Goal: Information Seeking & Learning: Learn about a topic

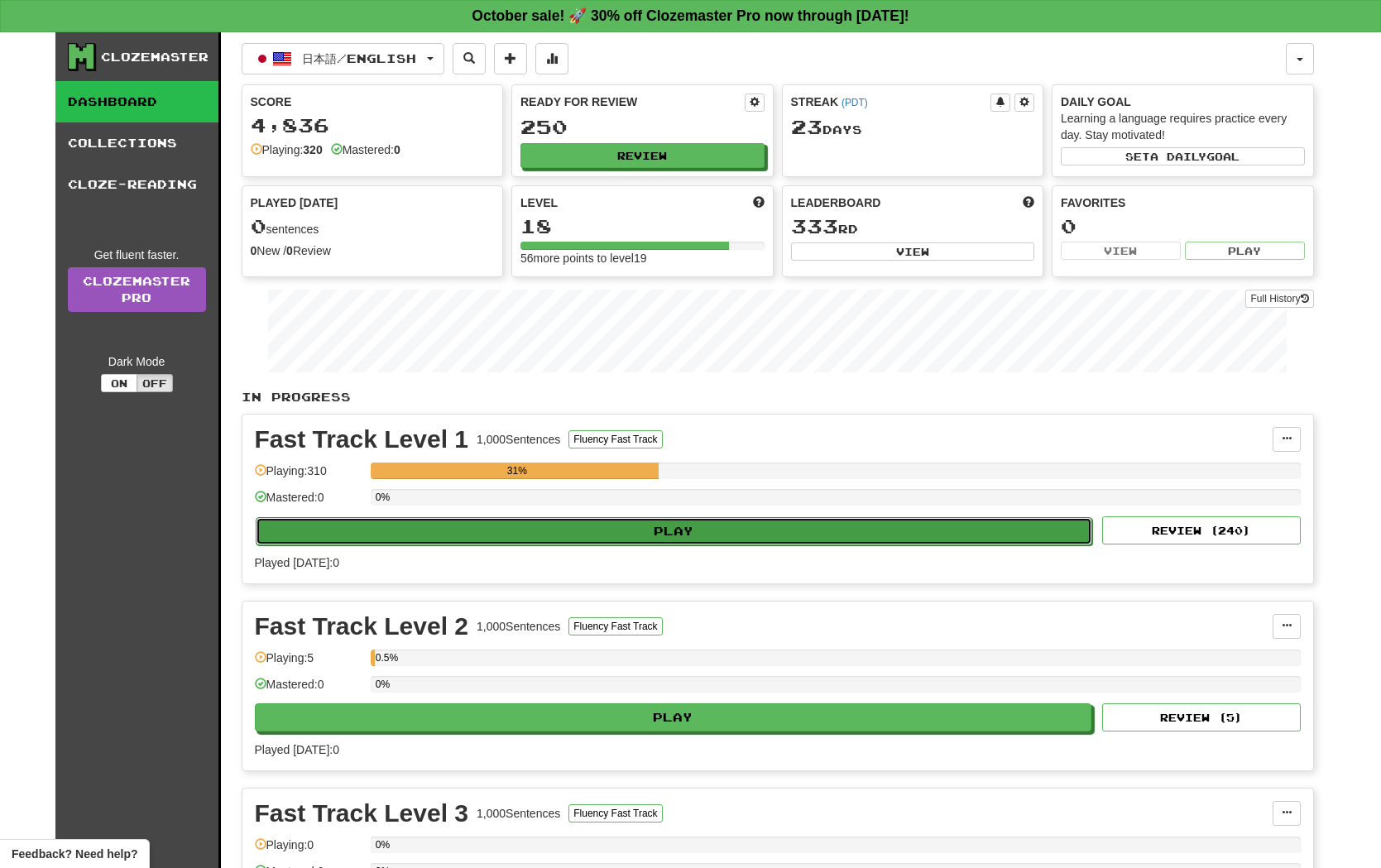
click at [662, 531] on button "Play" at bounding box center [674, 530] width 838 height 28
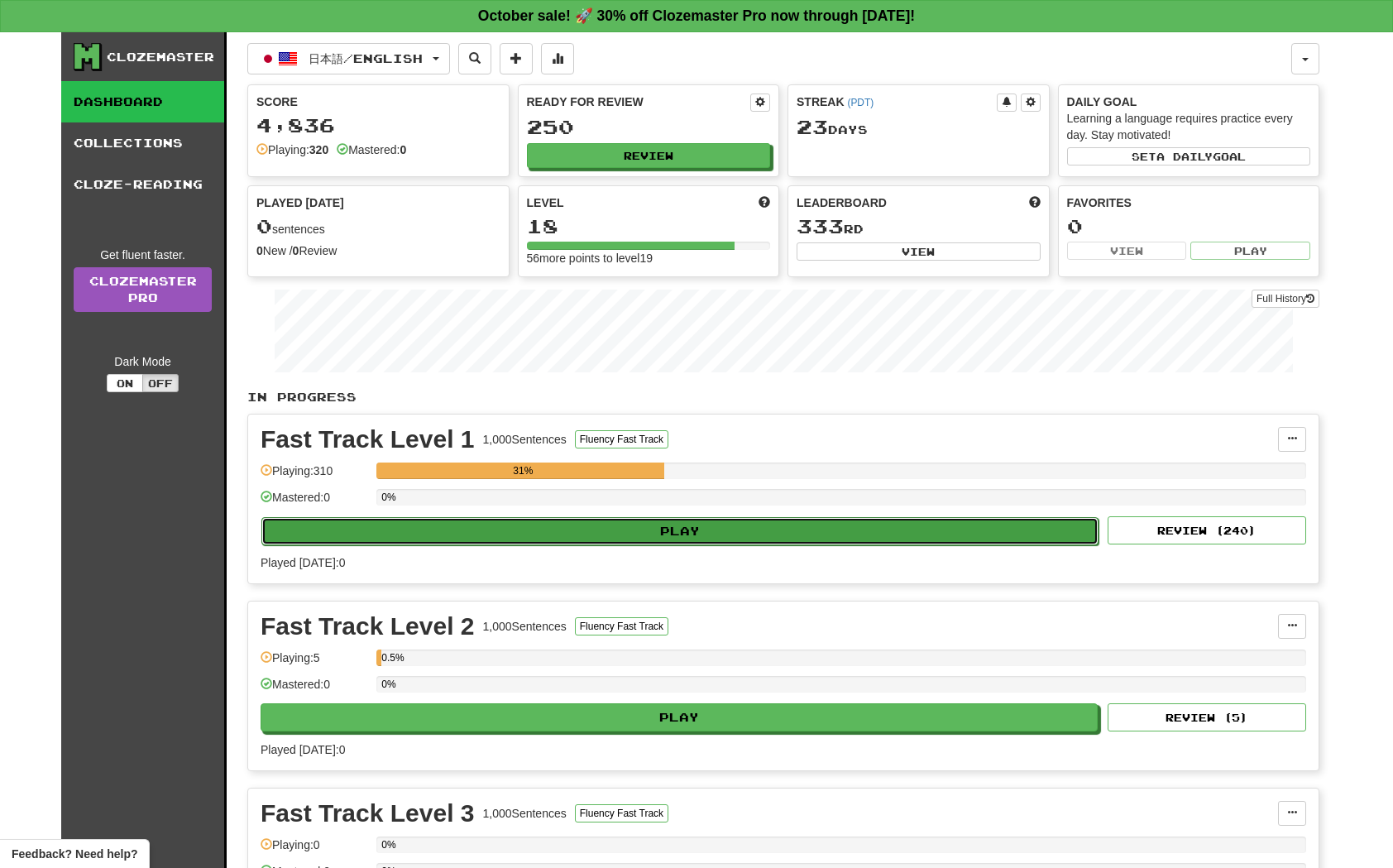
select select "**"
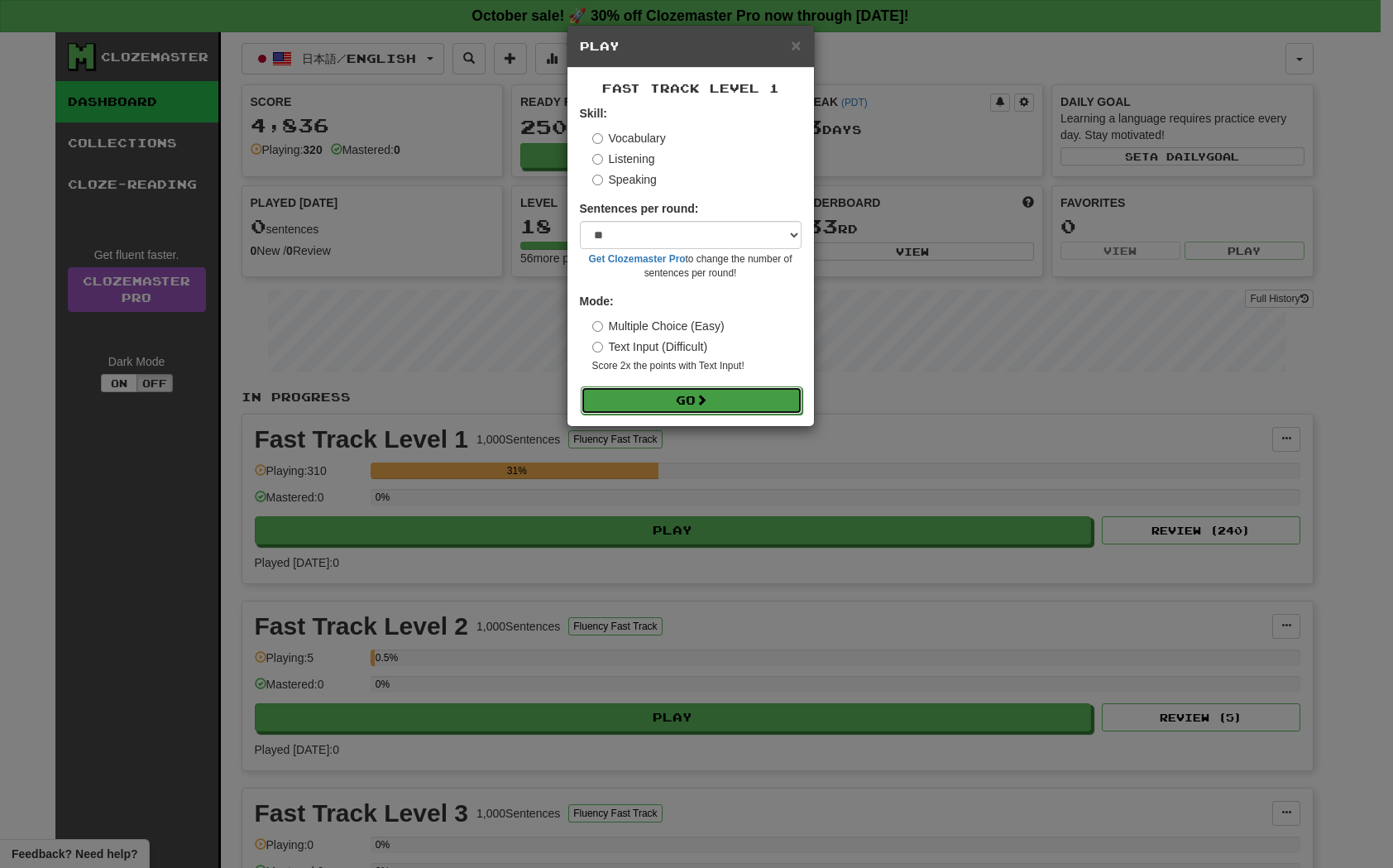
click at [771, 406] on button "Go" at bounding box center [692, 400] width 222 height 28
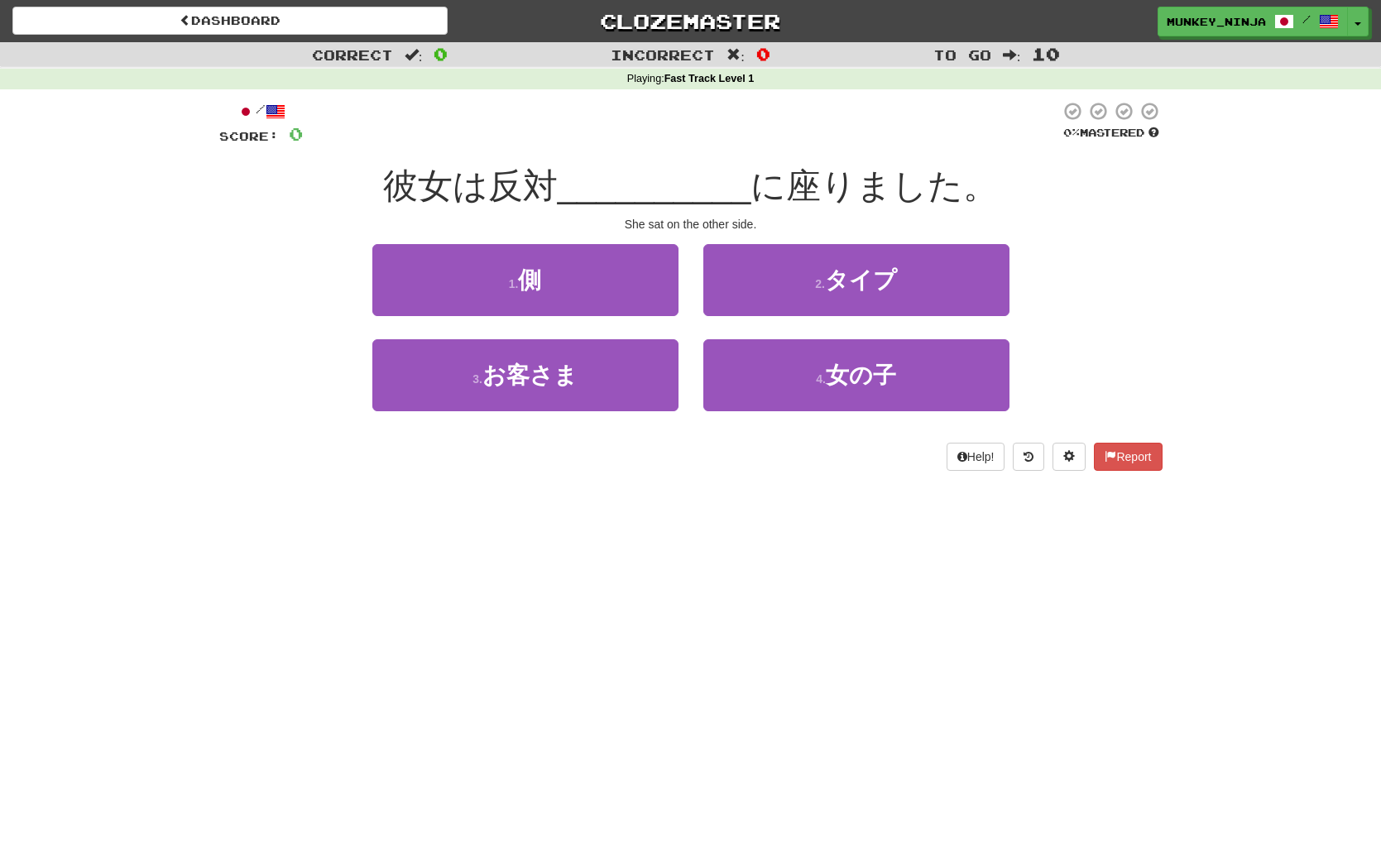
click at [746, 561] on div "Dashboard Clozemaster munkey_ninja / Toggle Dropdown Dashboard Leaderboard Acti…" at bounding box center [690, 434] width 1381 height 868
click at [582, 282] on button "1 . 側" at bounding box center [525, 280] width 306 height 72
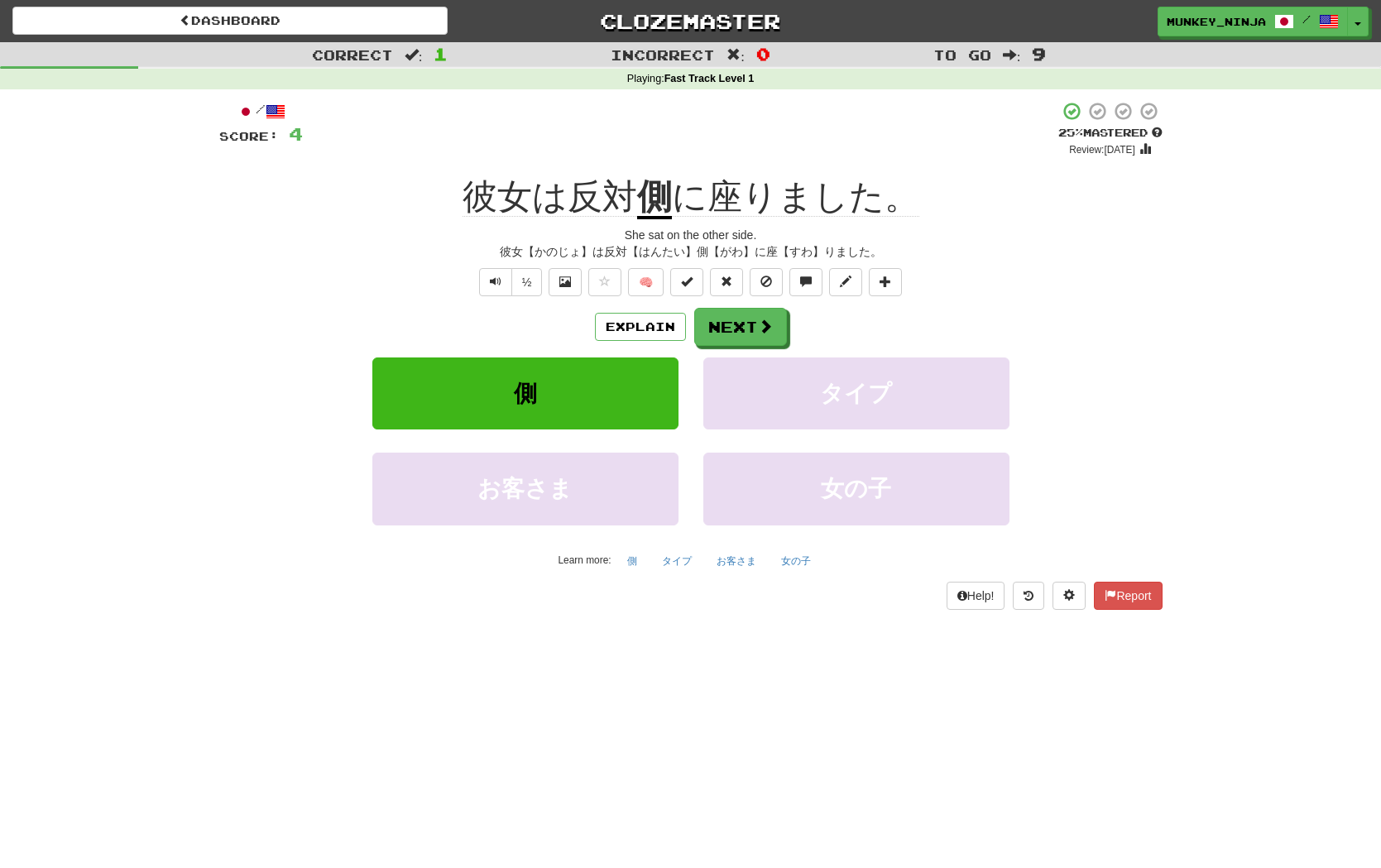
click at [1136, 425] on div "側 タイプ" at bounding box center [690, 405] width 993 height 95
click at [739, 338] on button "Next" at bounding box center [741, 328] width 93 height 38
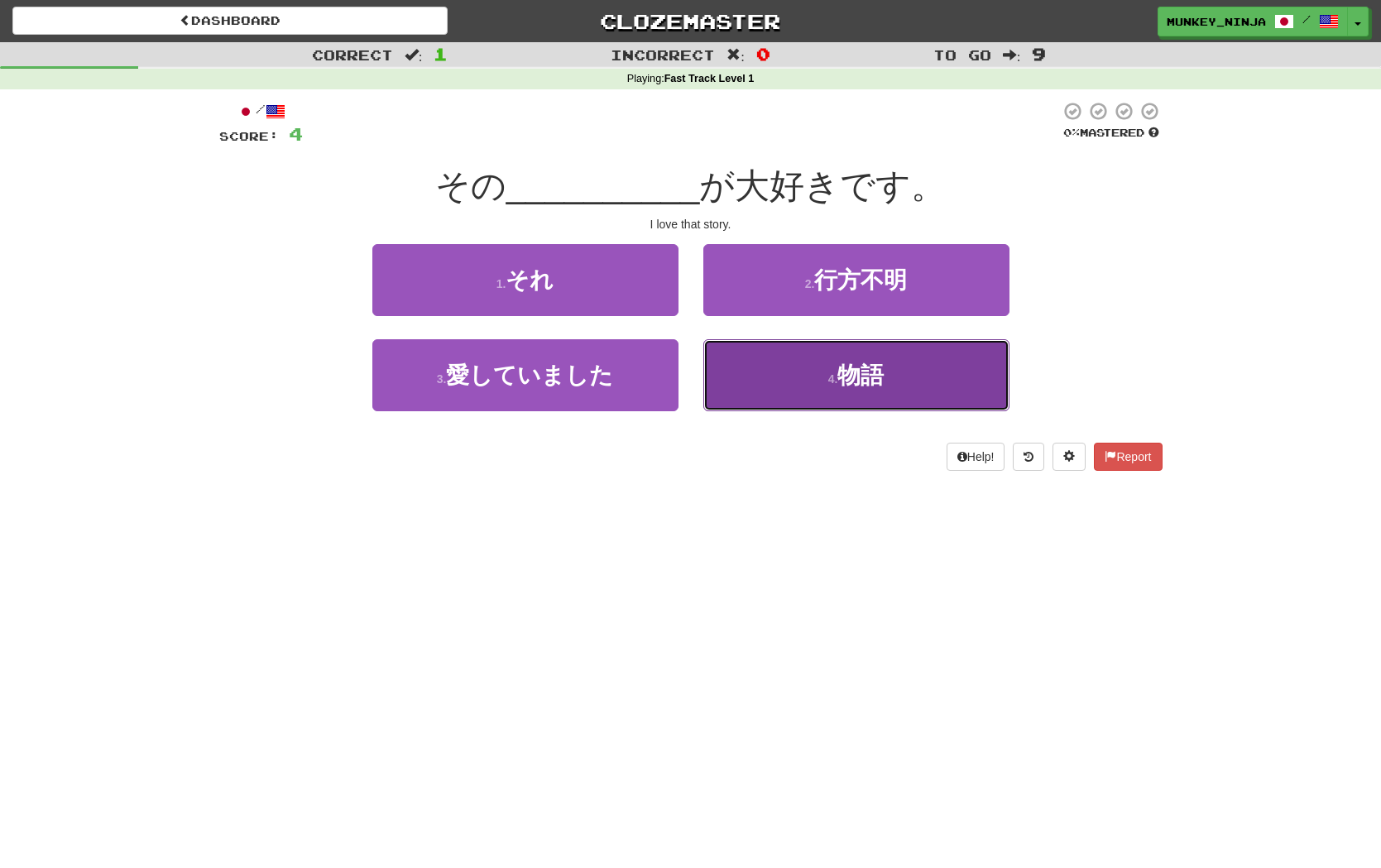
click at [882, 395] on button "4 . 物語" at bounding box center [855, 375] width 306 height 72
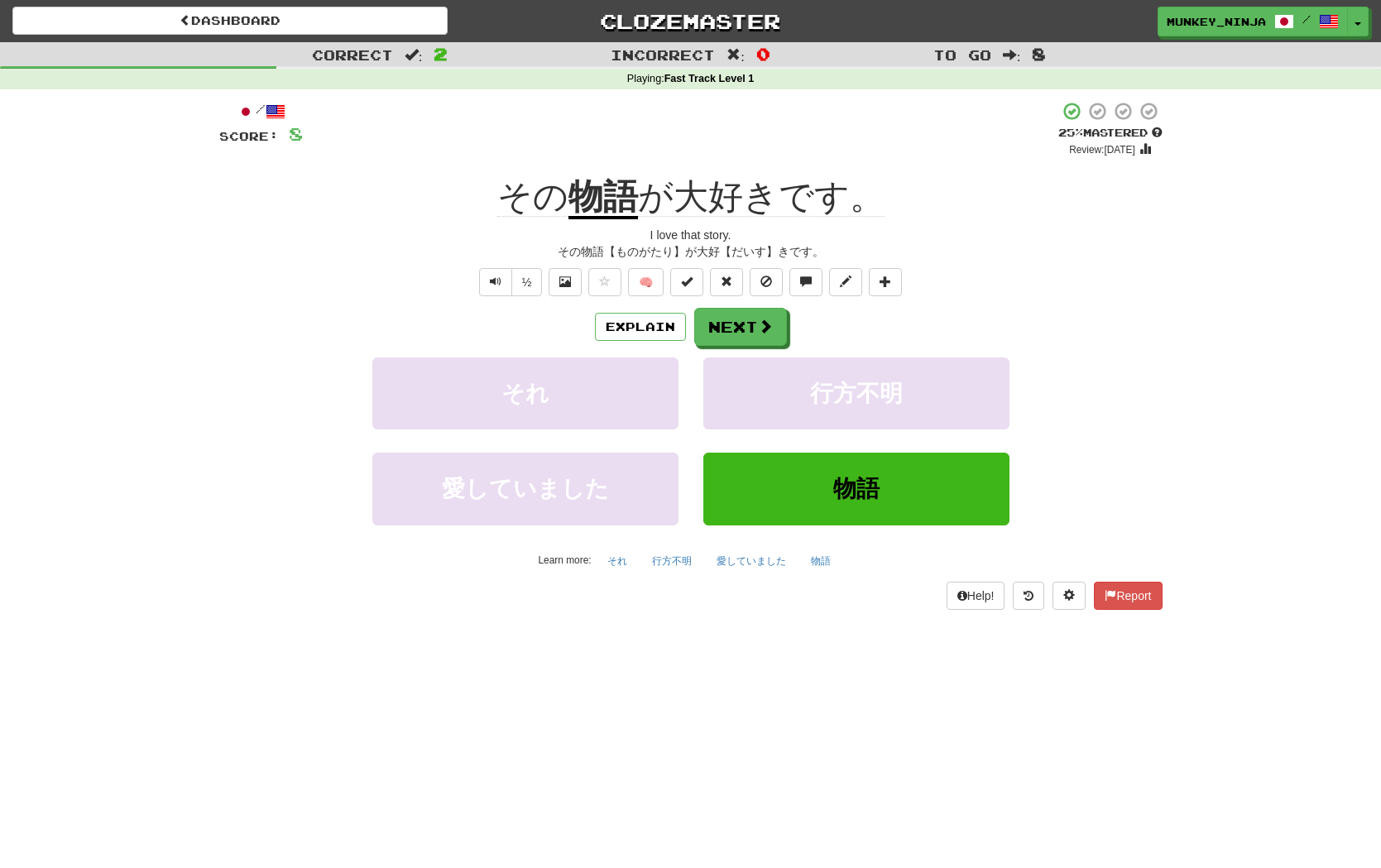
click at [1130, 330] on div "Explain Next" at bounding box center [690, 327] width 943 height 38
click at [499, 285] on span "Text-to-speech controls" at bounding box center [496, 281] width 12 height 12
click at [495, 284] on span "Text-to-speech controls" at bounding box center [496, 281] width 12 height 12
click at [752, 327] on button "Next" at bounding box center [741, 328] width 93 height 38
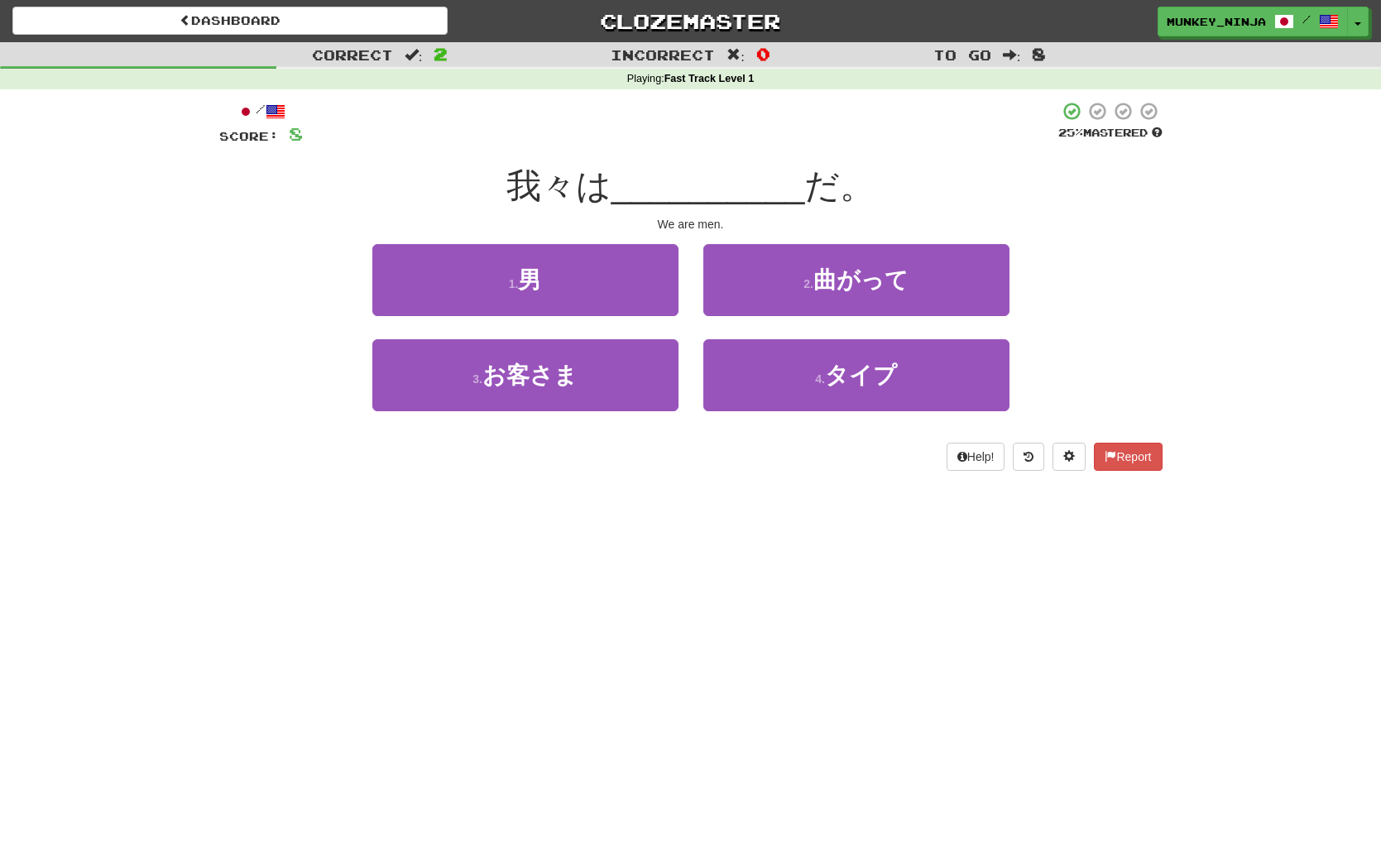
click at [687, 548] on div "Dashboard Clozemaster munkey_ninja / Toggle Dropdown Dashboard Leaderboard Acti…" at bounding box center [690, 434] width 1381 height 868
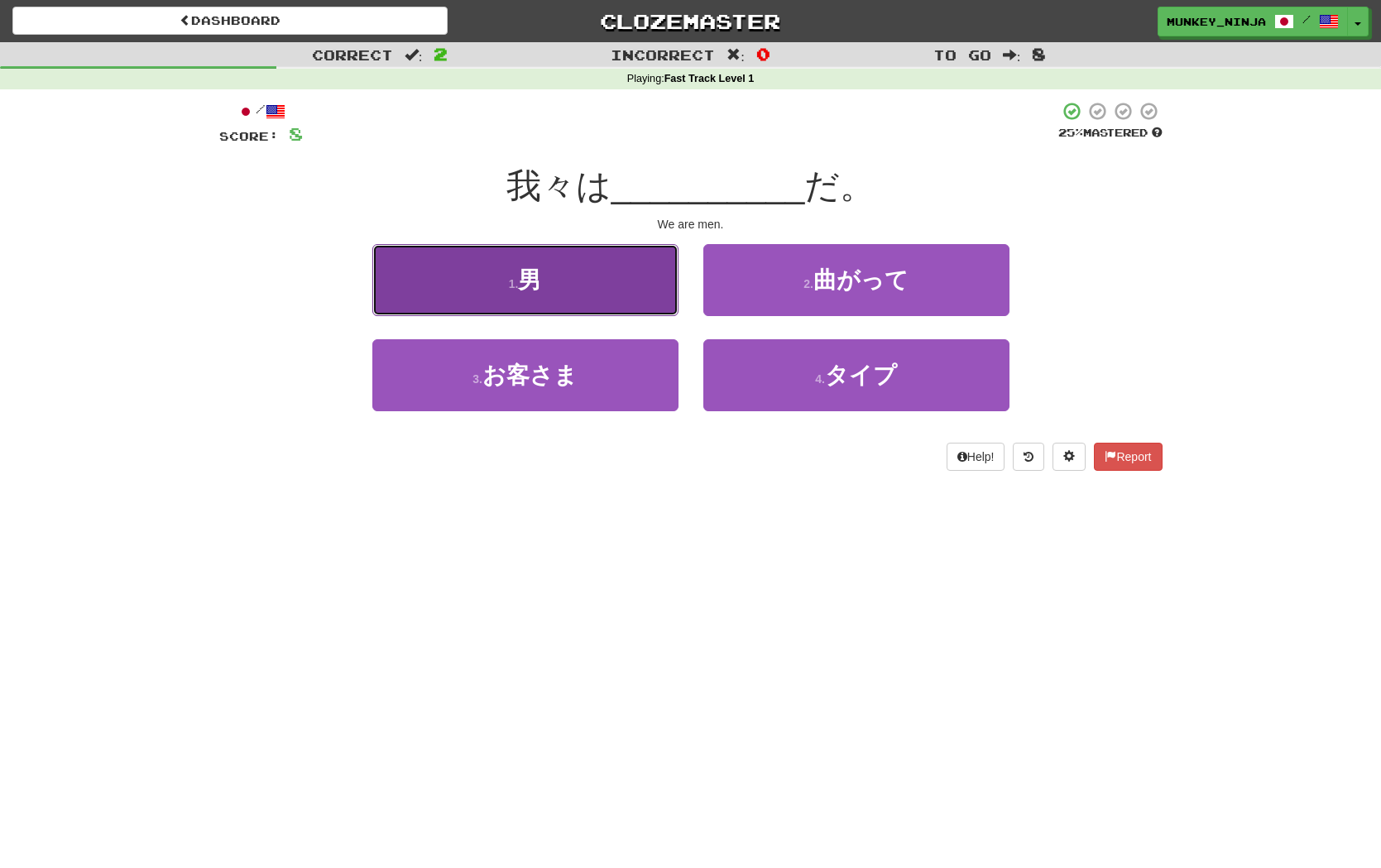
click at [594, 295] on button "1 . 男" at bounding box center [525, 280] width 306 height 72
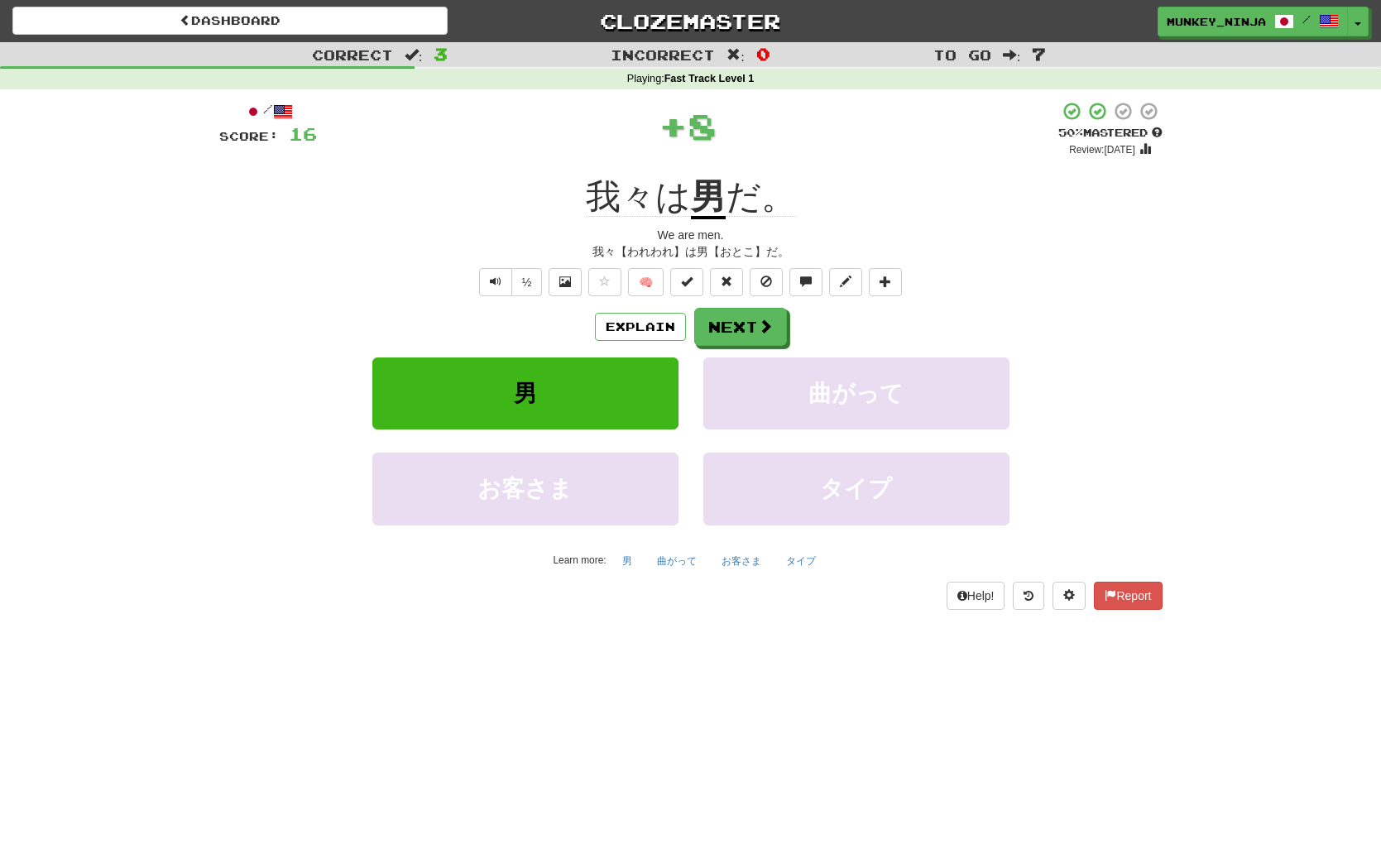
click at [747, 302] on div "/ Score: 16 + 8 50 % Mastered Review: 2025-10-25 我々は 男 だ。 We are men. 我々【われわれ】は…" at bounding box center [690, 354] width 943 height 508
click at [787, 334] on div "Explain Next" at bounding box center [690, 327] width 943 height 38
click at [779, 330] on button "Next" at bounding box center [741, 328] width 93 height 38
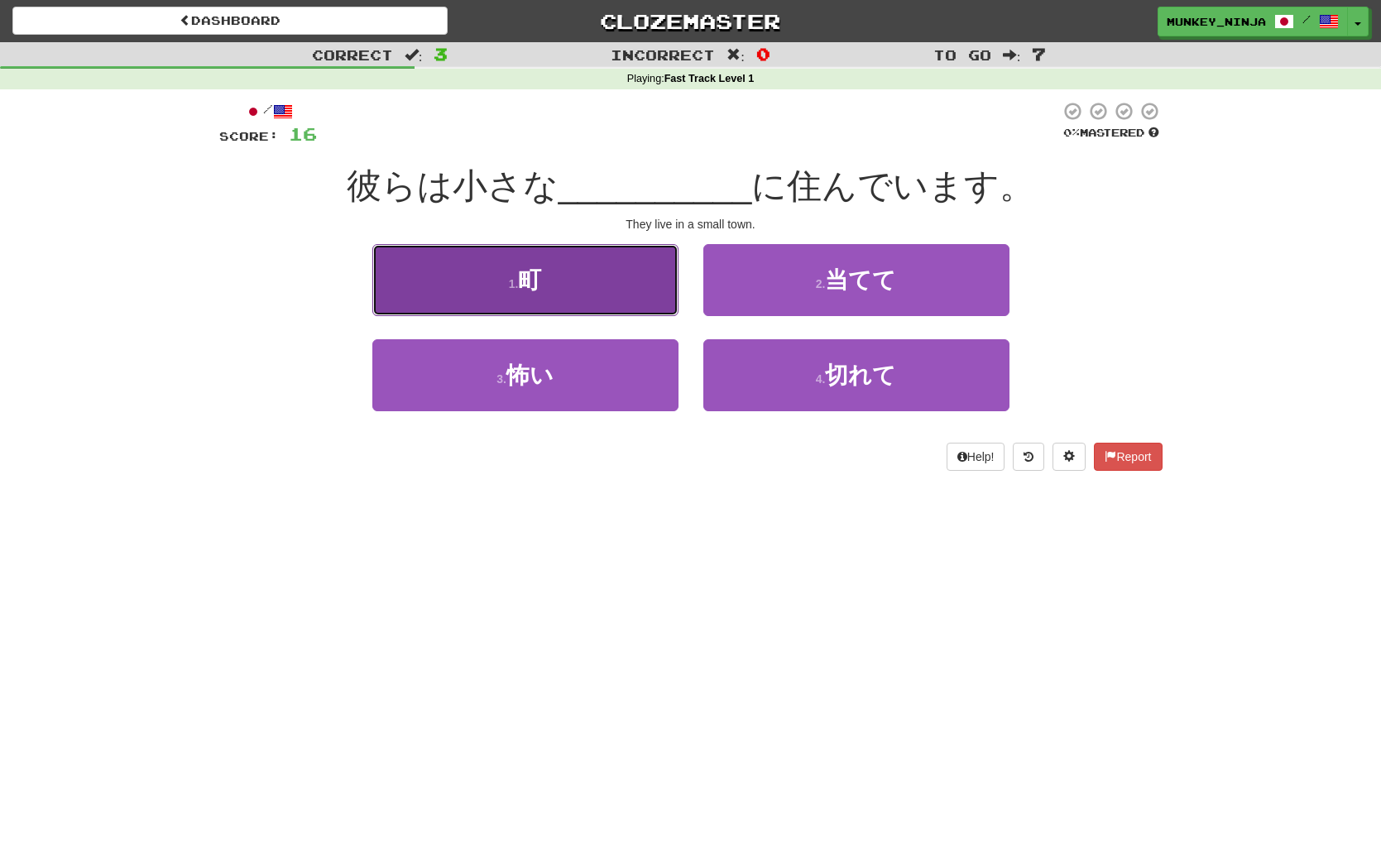
click at [604, 296] on button "1 . 町" at bounding box center [525, 280] width 306 height 72
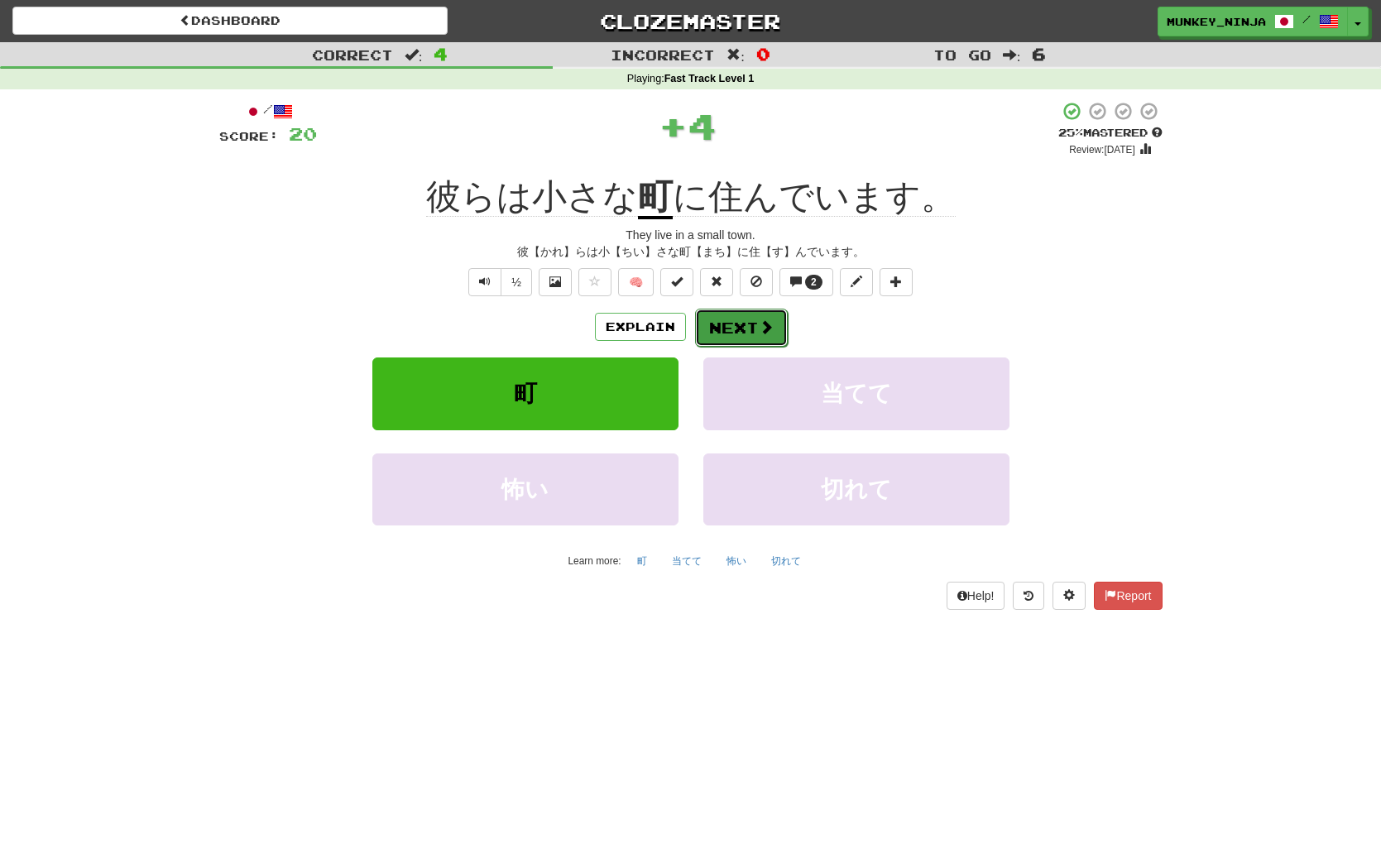
click at [736, 331] on button "Next" at bounding box center [741, 328] width 93 height 38
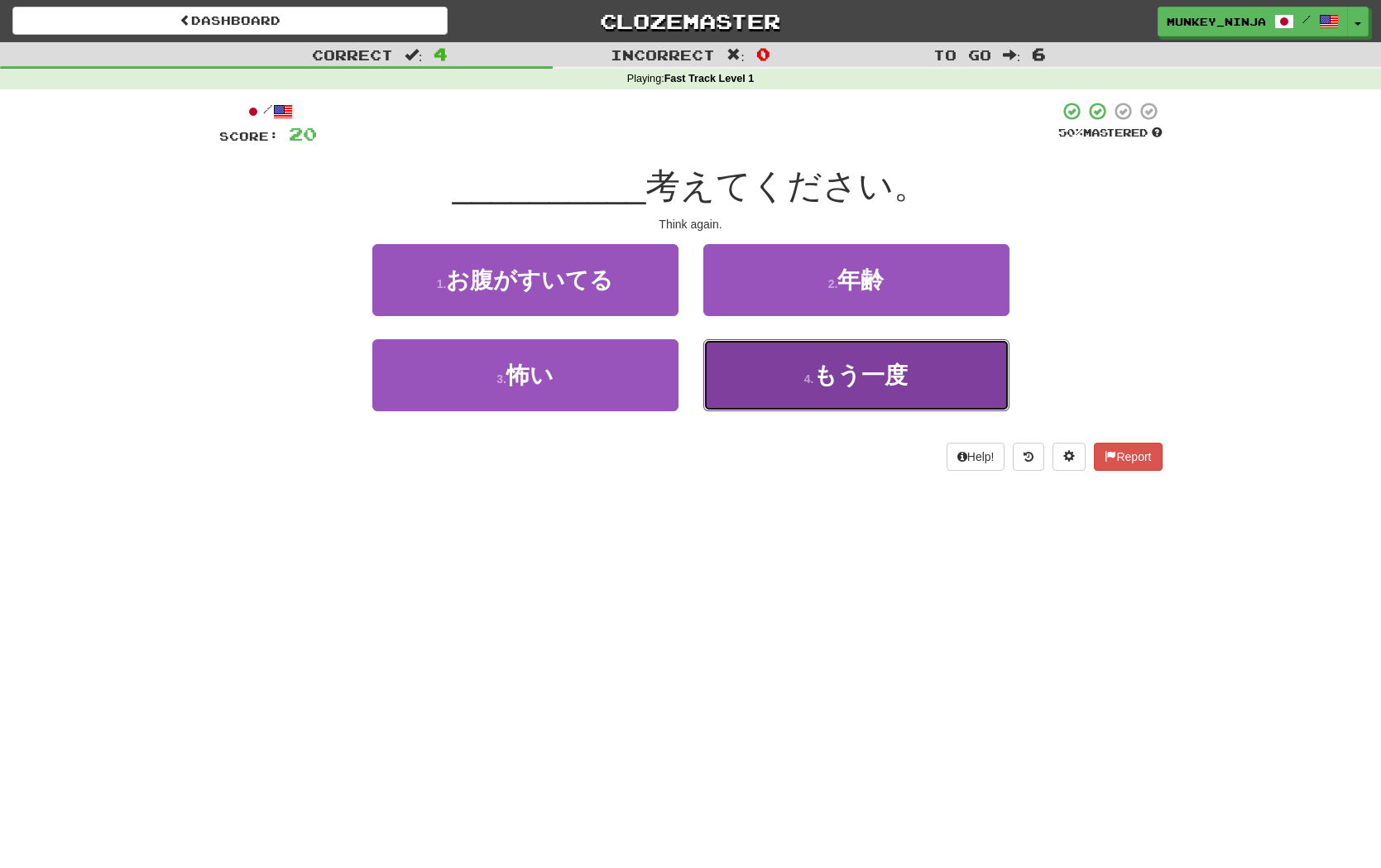
click at [863, 387] on span "もう一度" at bounding box center [860, 375] width 94 height 26
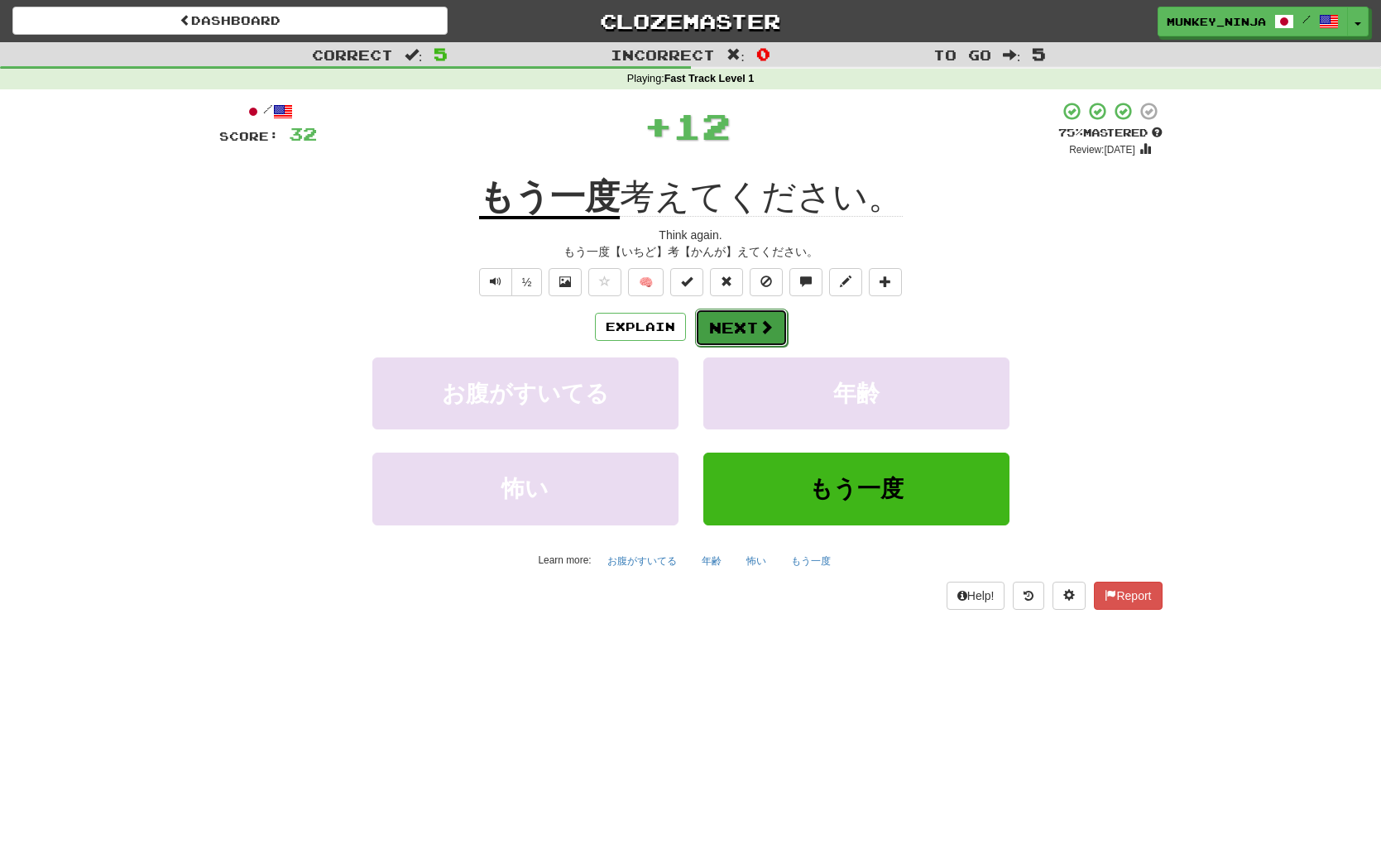
click at [765, 330] on span at bounding box center [765, 327] width 15 height 15
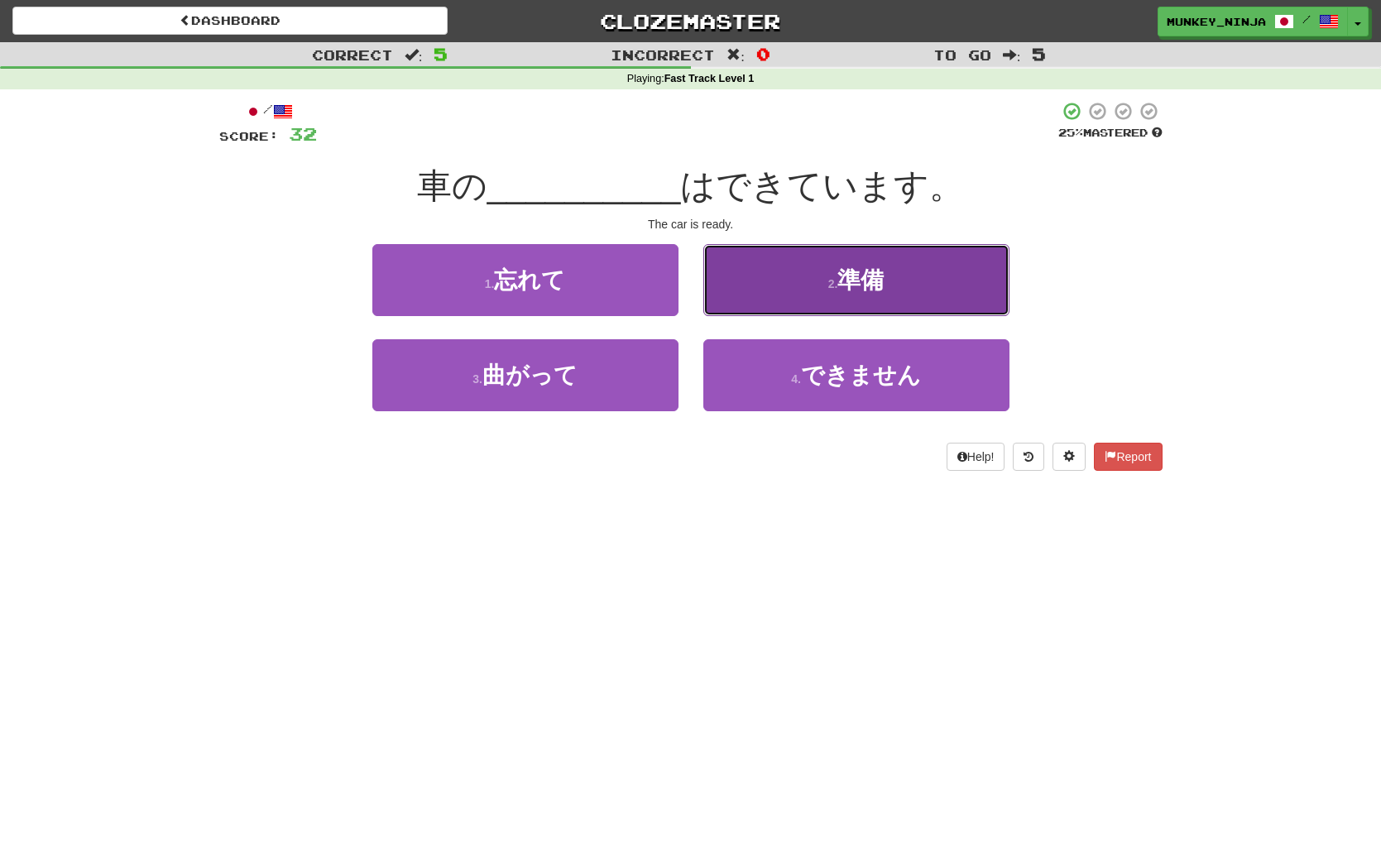
click at [910, 295] on button "2 . 準備" at bounding box center [855, 280] width 306 height 72
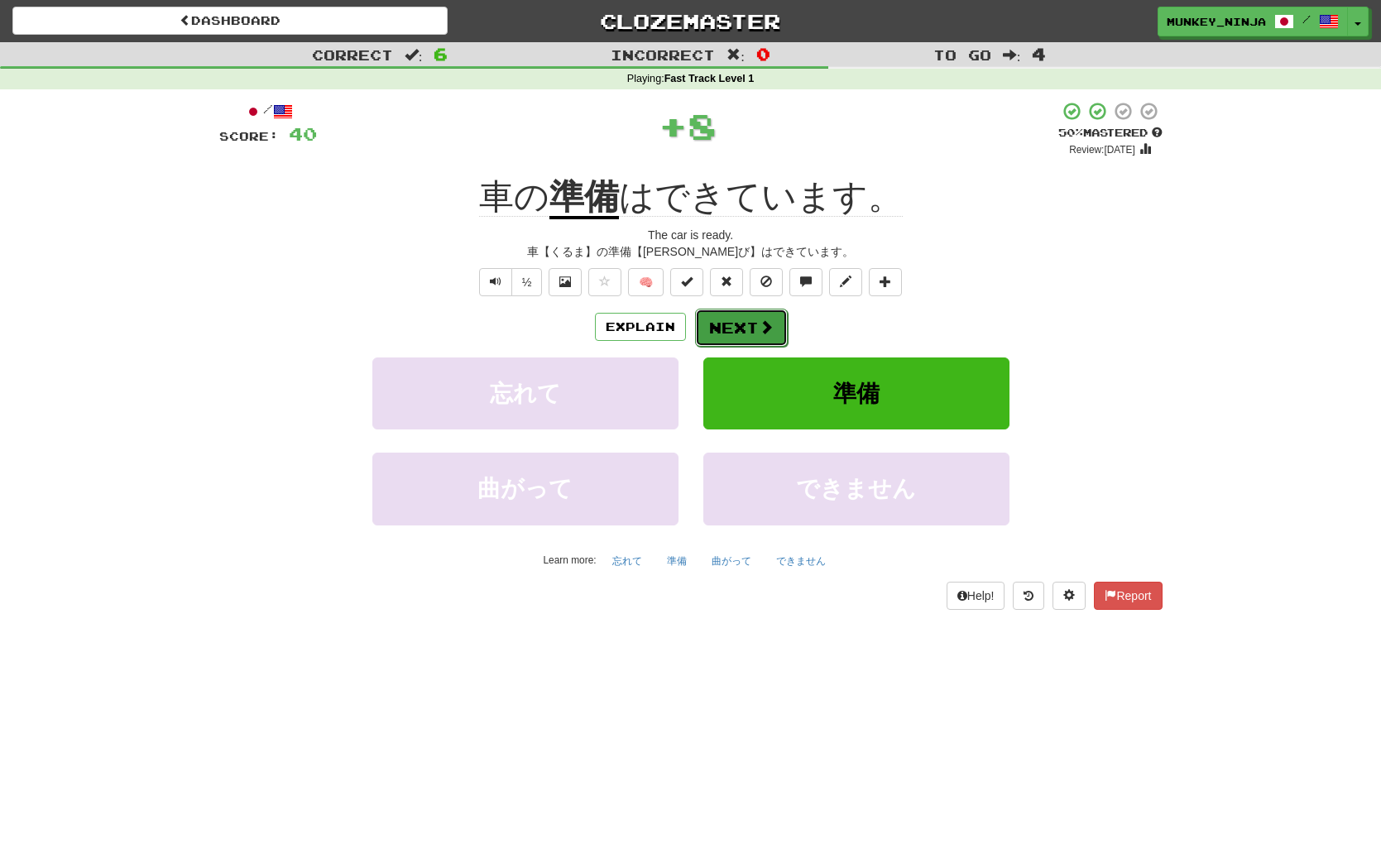
click at [745, 330] on button "Next" at bounding box center [741, 328] width 93 height 38
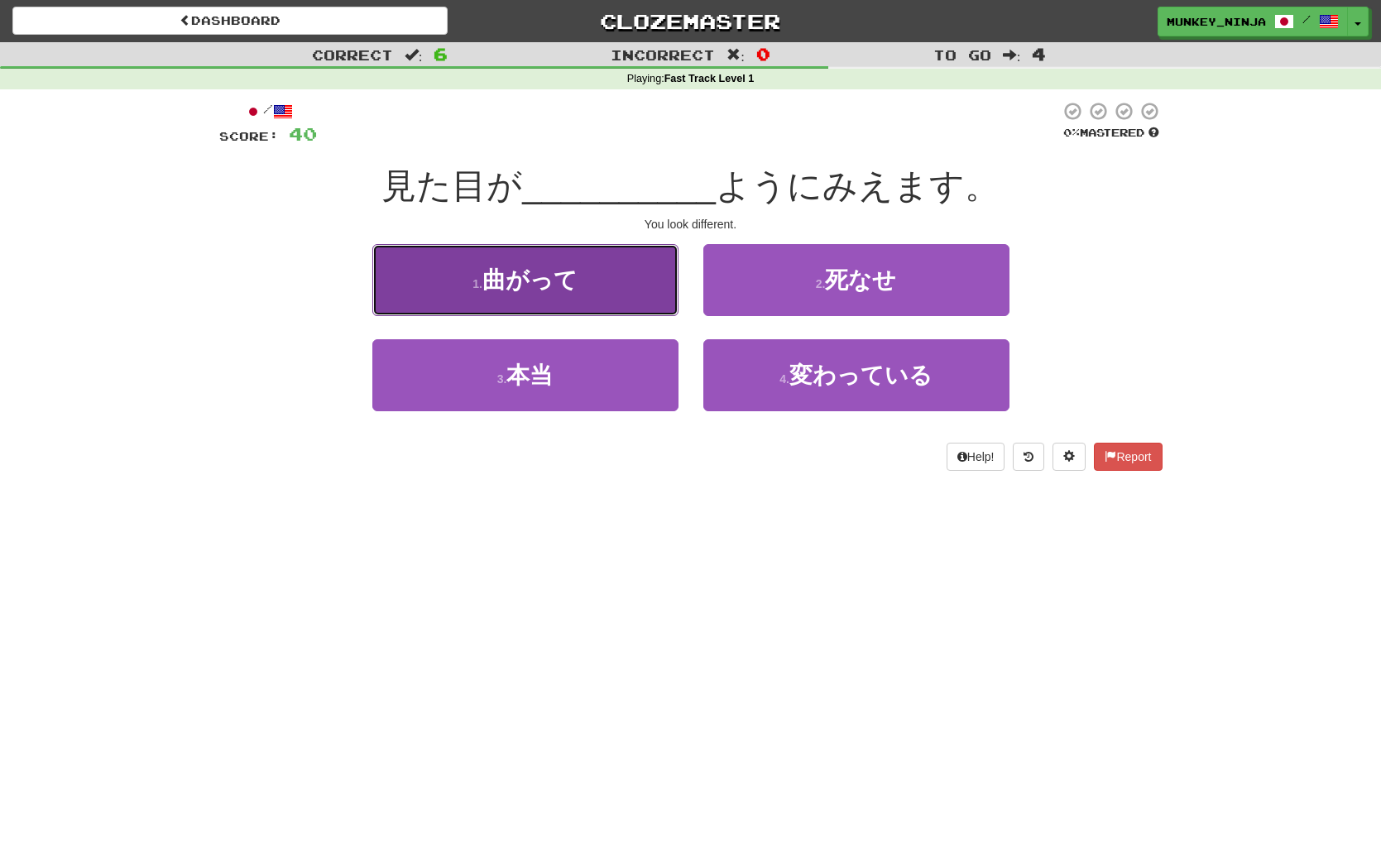
click at [657, 284] on button "1 . 曲がって" at bounding box center [525, 280] width 306 height 72
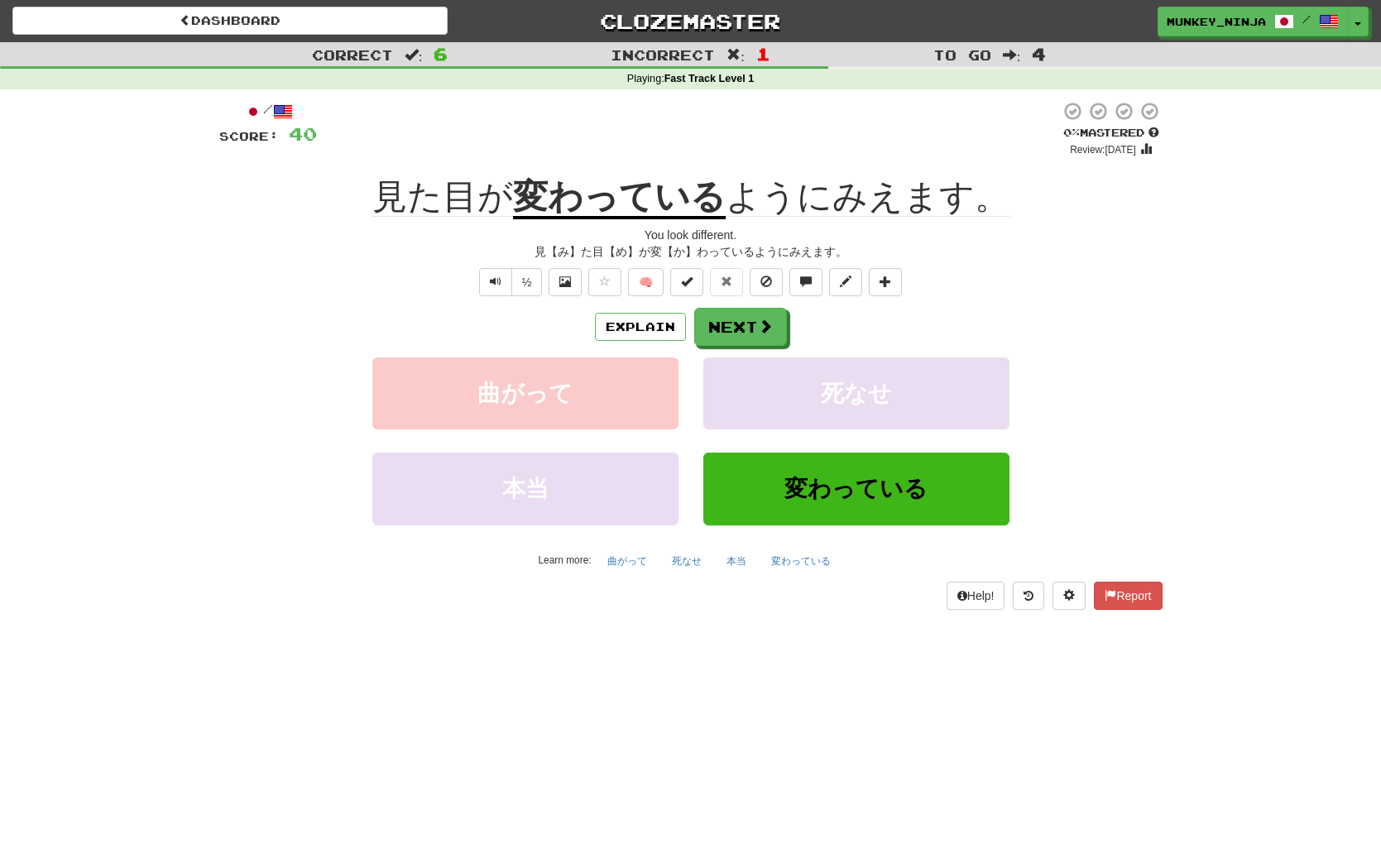
click at [1101, 497] on div "本当 変わっている" at bounding box center [690, 500] width 993 height 95
click at [629, 327] on button "Explain" at bounding box center [641, 327] width 91 height 28
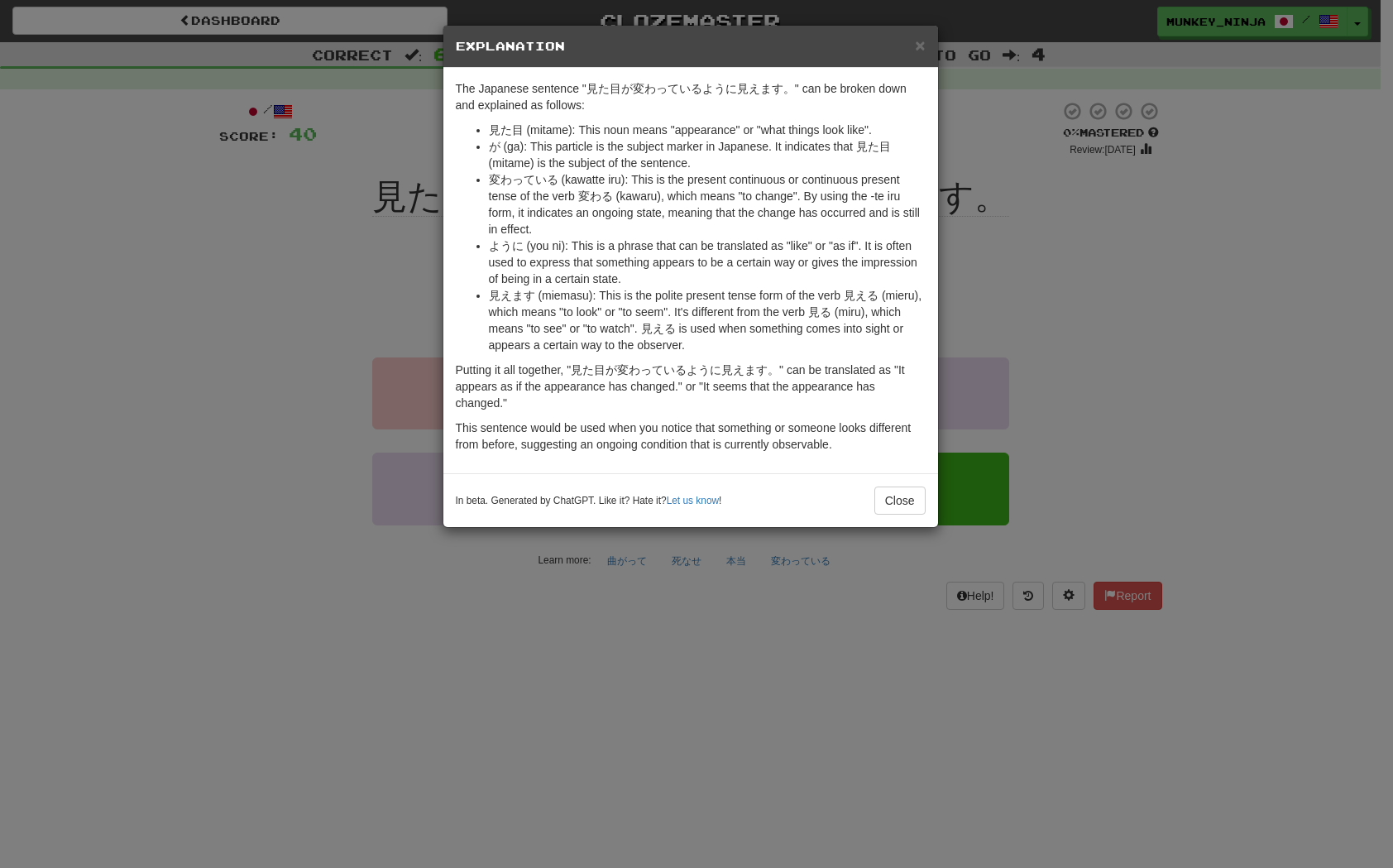
click at [1046, 325] on div "× Explanation The Japanese sentence "見た目が変わっているように見えます。" can be broken down and…" at bounding box center [696, 434] width 1393 height 868
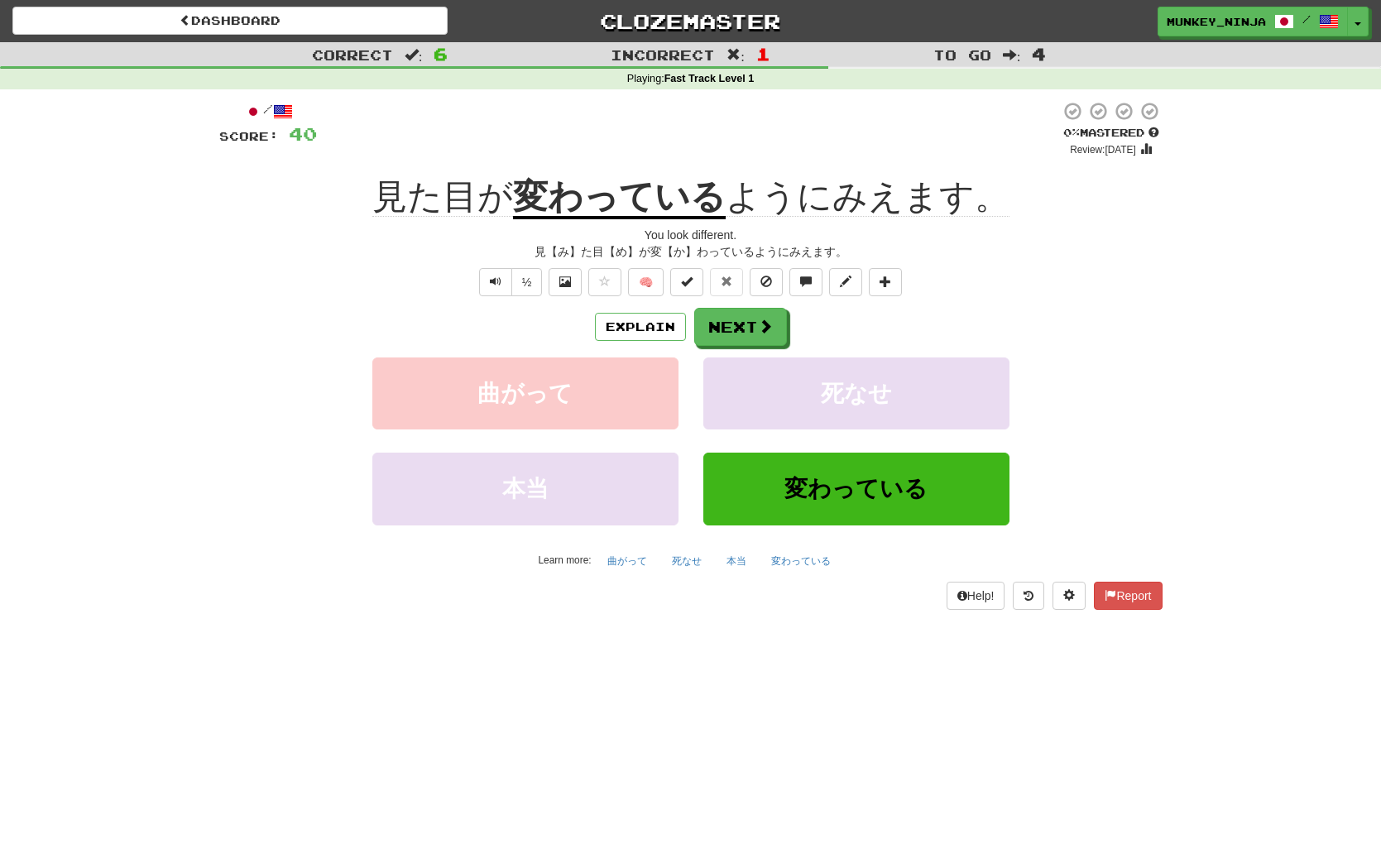
click at [1278, 456] on div "Correct : 6 Incorrect : 1 To go : 4 Playing : Fast Track Level 1 / Score: 40 0 …" at bounding box center [690, 338] width 1381 height 591
click at [761, 328] on span at bounding box center [765, 327] width 15 height 15
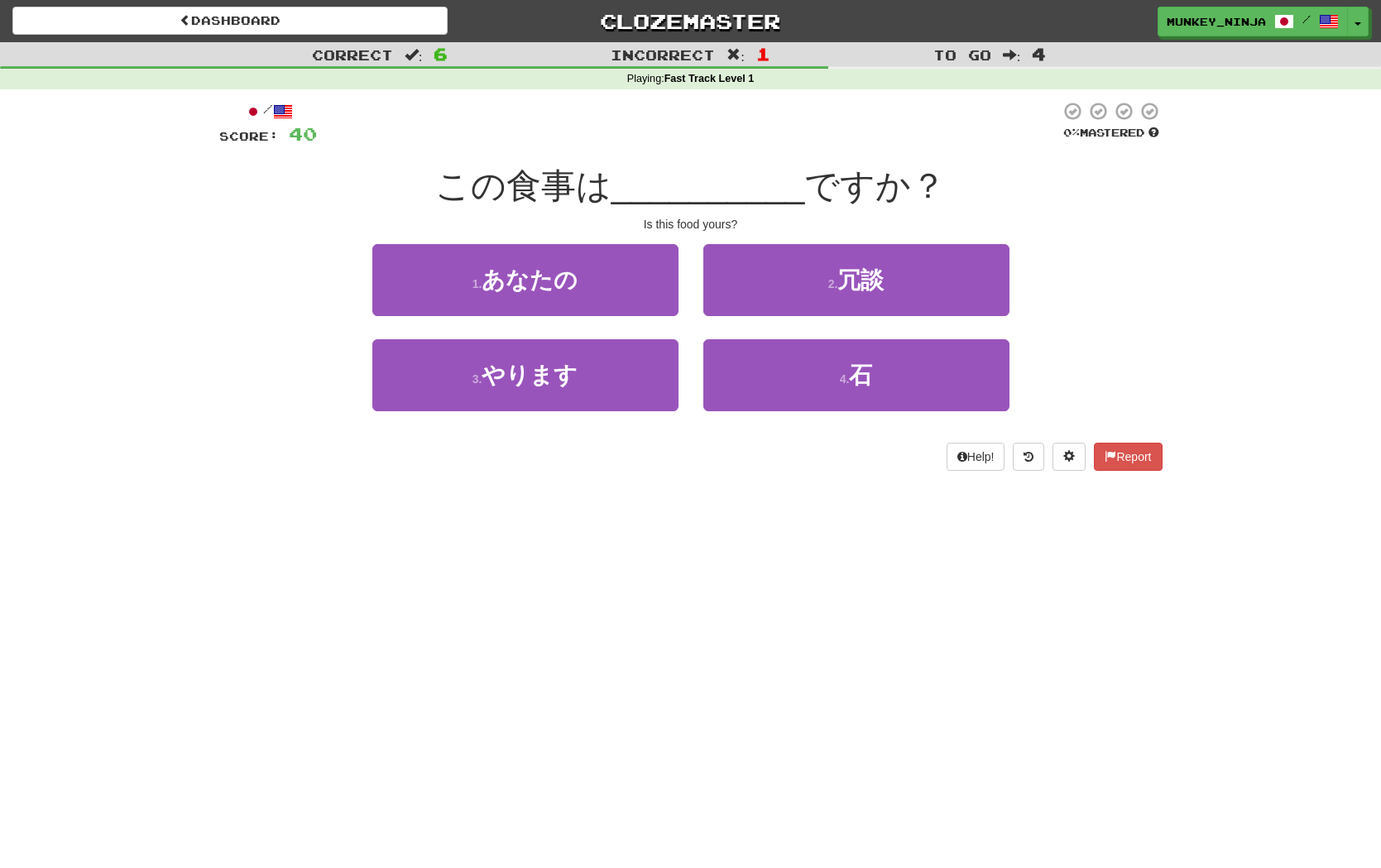
click at [776, 544] on div "Dashboard Clozemaster munkey_ninja / Toggle Dropdown Dashboard Leaderboard Acti…" at bounding box center [690, 434] width 1381 height 868
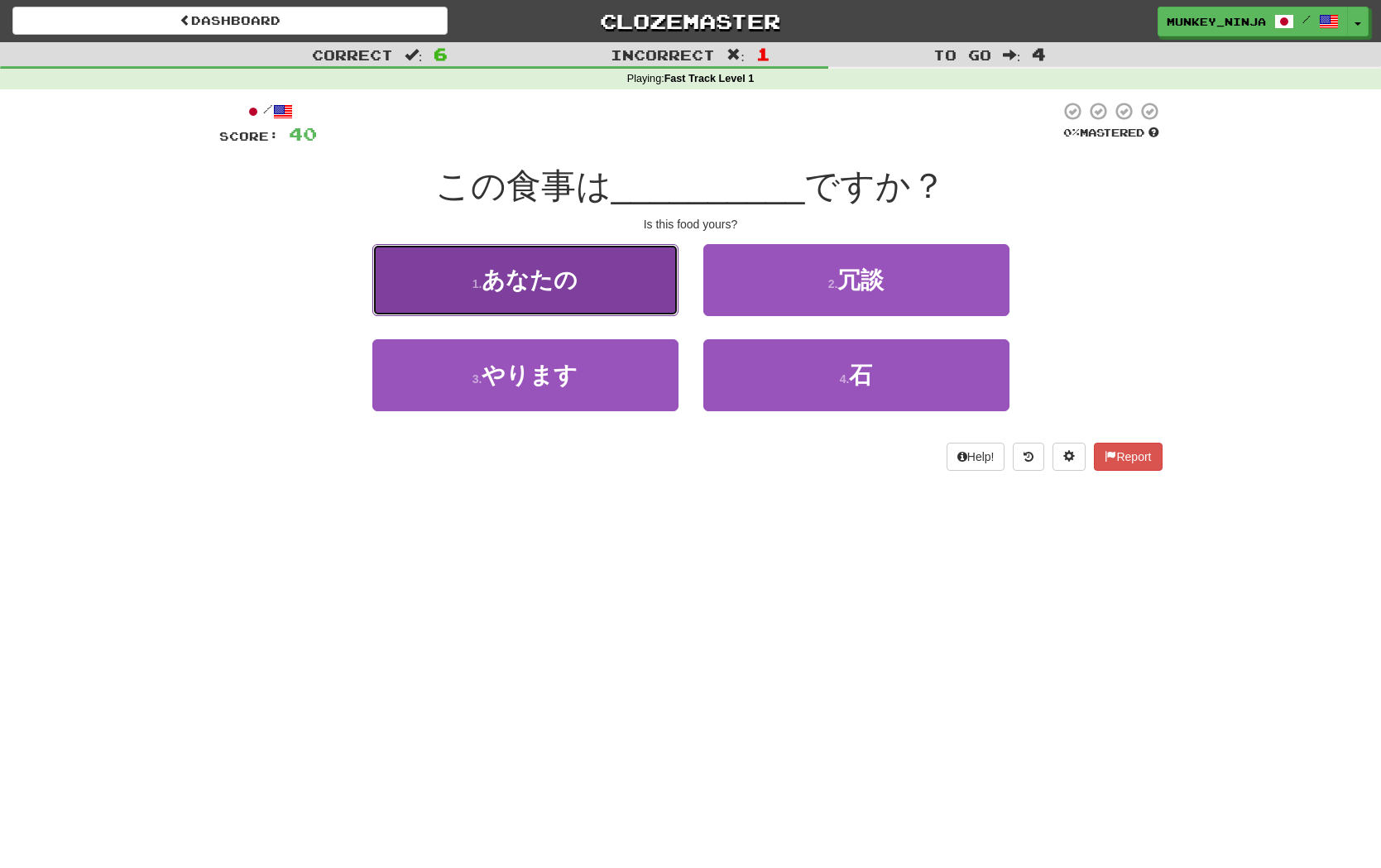
click at [582, 309] on button "1 . あなたの" at bounding box center [525, 280] width 306 height 72
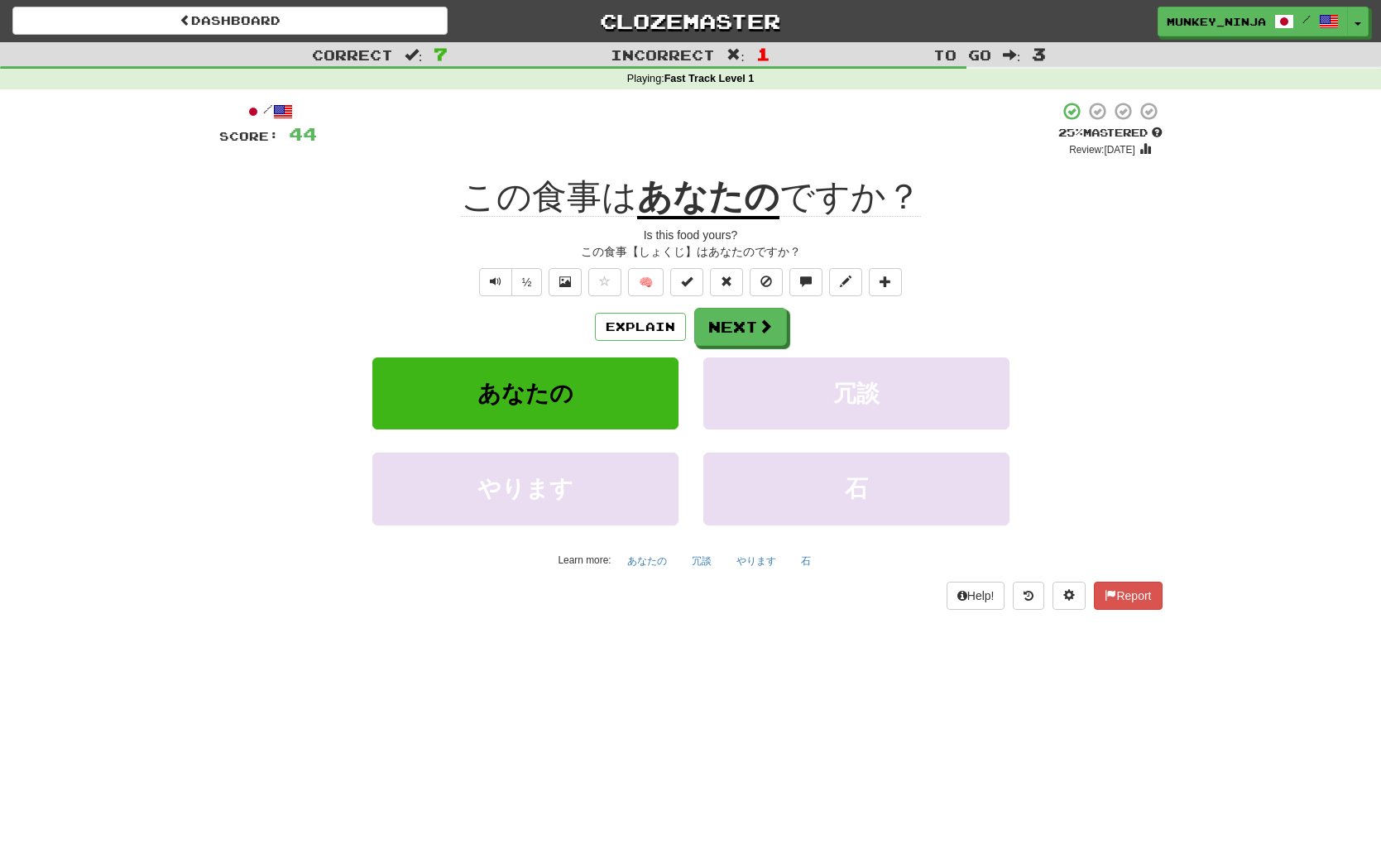
click at [315, 281] on div "½ 🧠" at bounding box center [690, 282] width 943 height 28
click at [349, 287] on div "½ 🧠" at bounding box center [690, 282] width 943 height 28
click at [776, 325] on button "Next" at bounding box center [741, 328] width 93 height 38
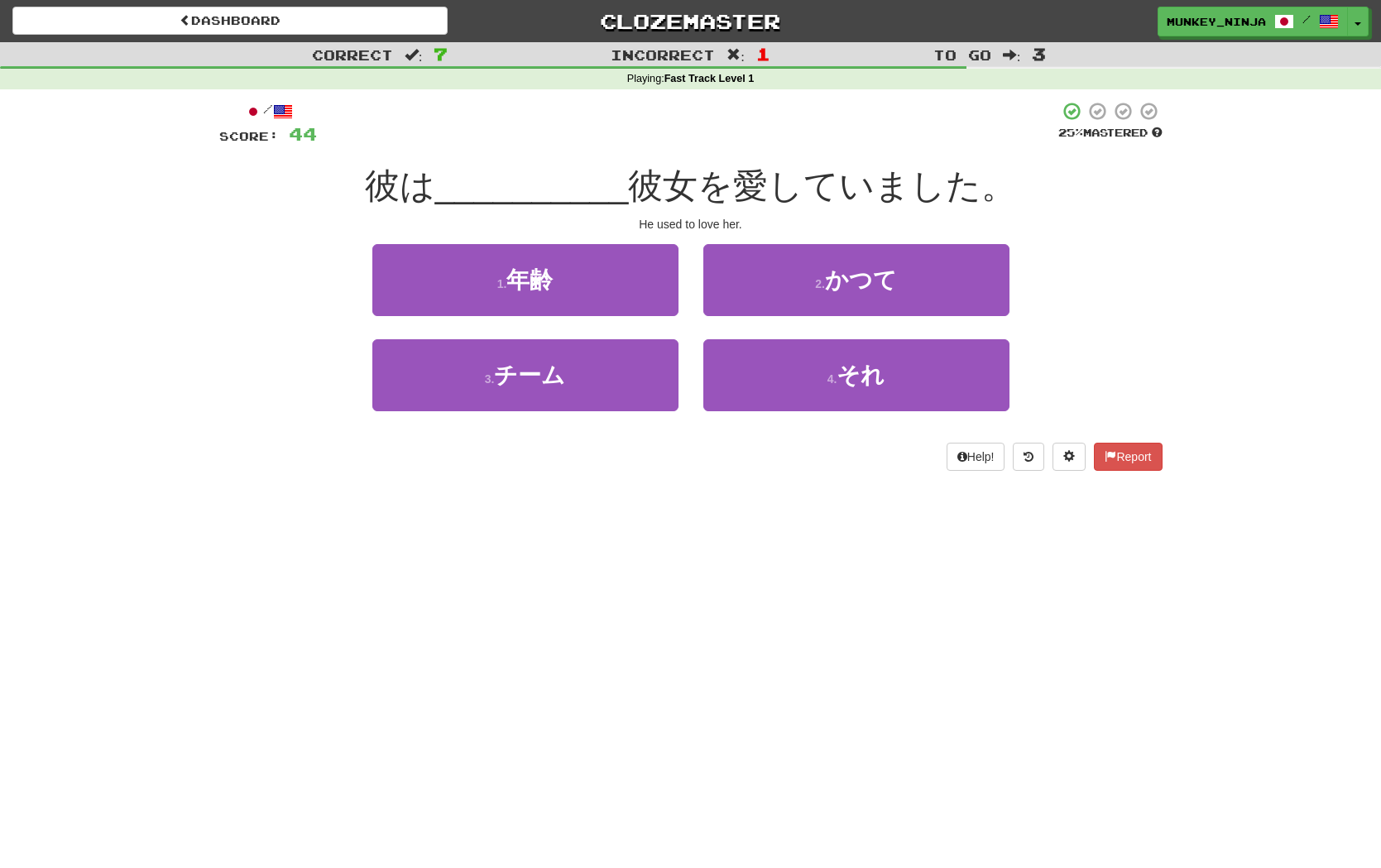
click at [296, 401] on div "3 . チーム 4 . それ" at bounding box center [690, 387] width 993 height 95
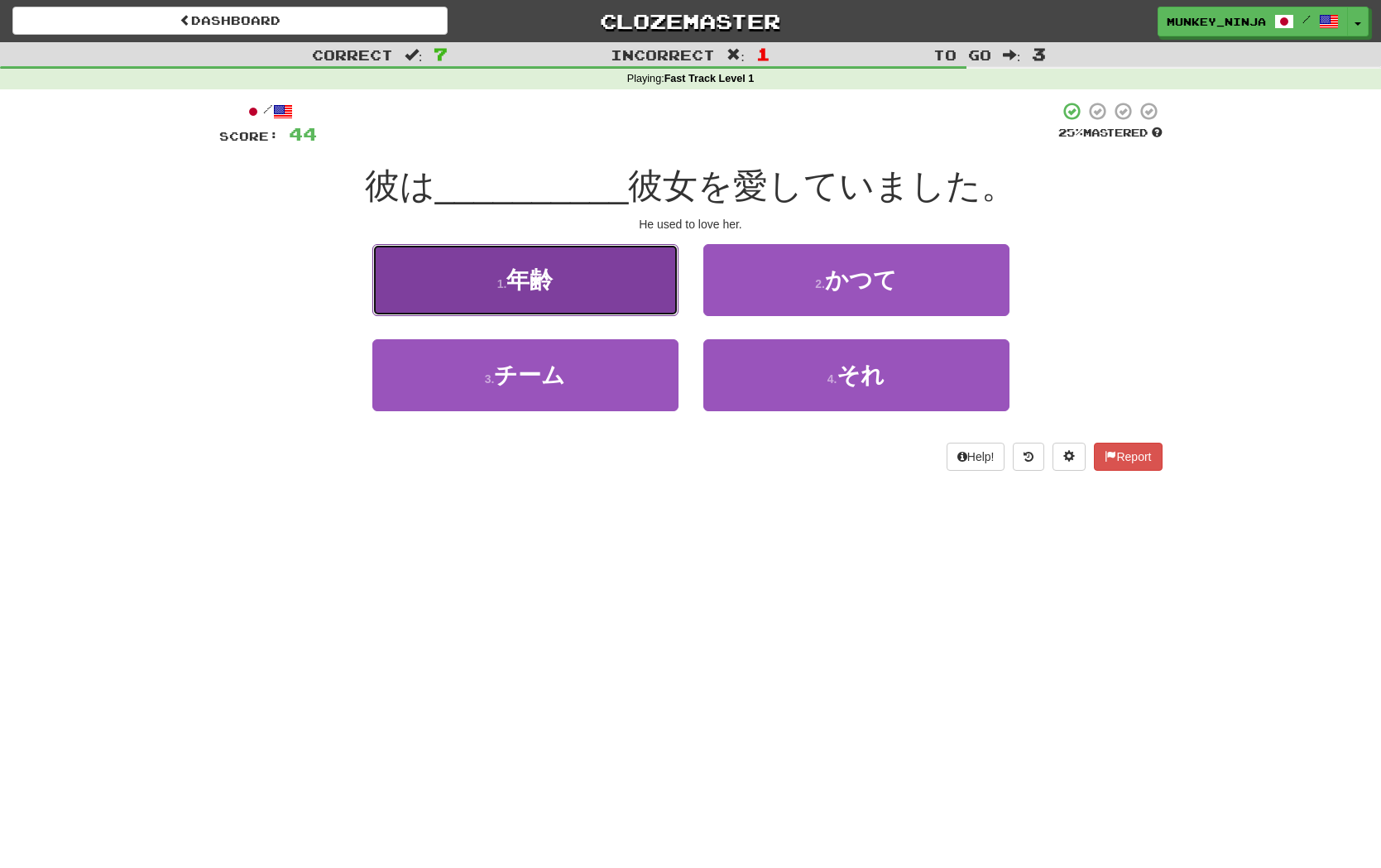
click at [596, 289] on button "1 . 年齢" at bounding box center [525, 280] width 306 height 72
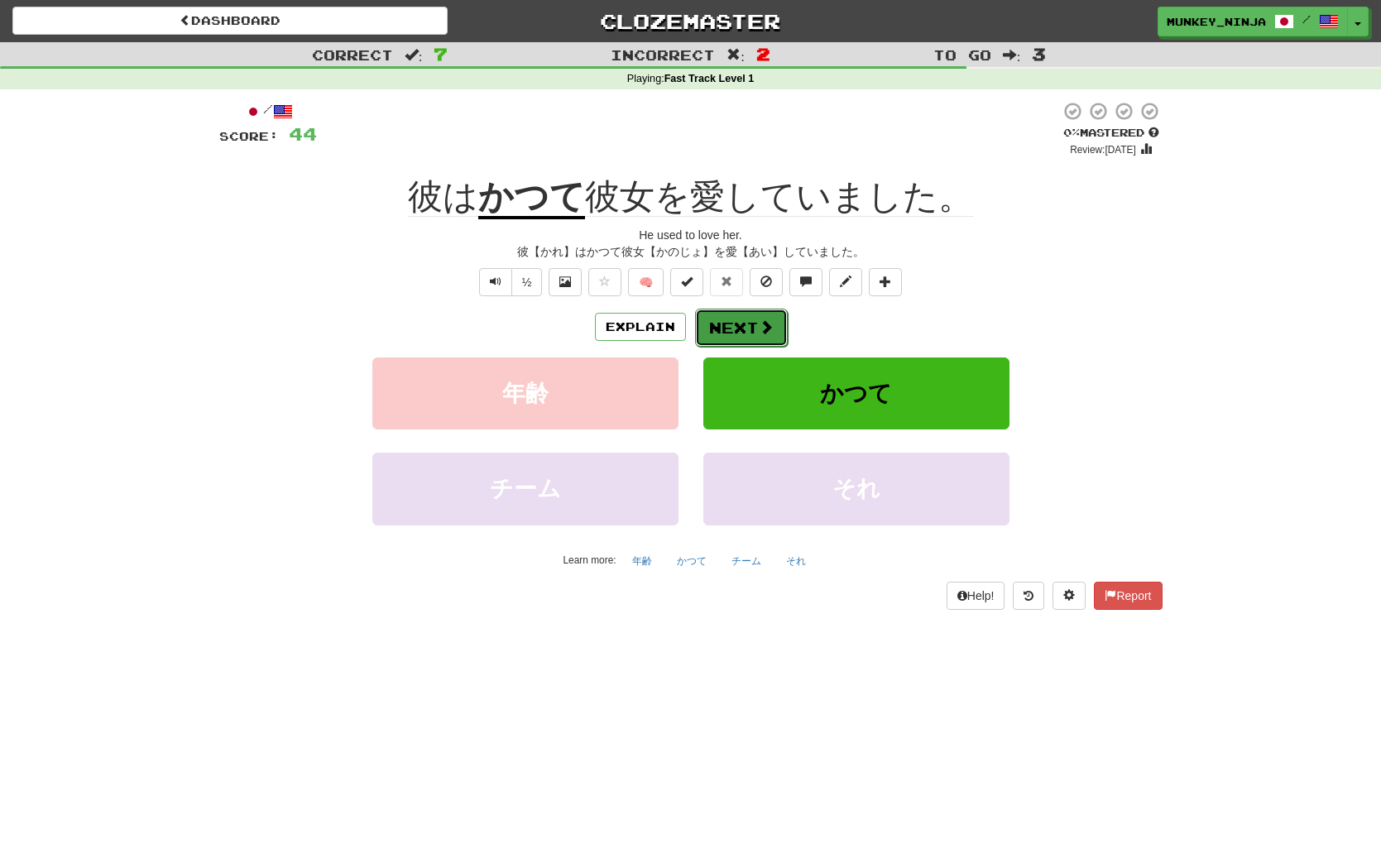
click at [749, 325] on button "Next" at bounding box center [741, 328] width 93 height 38
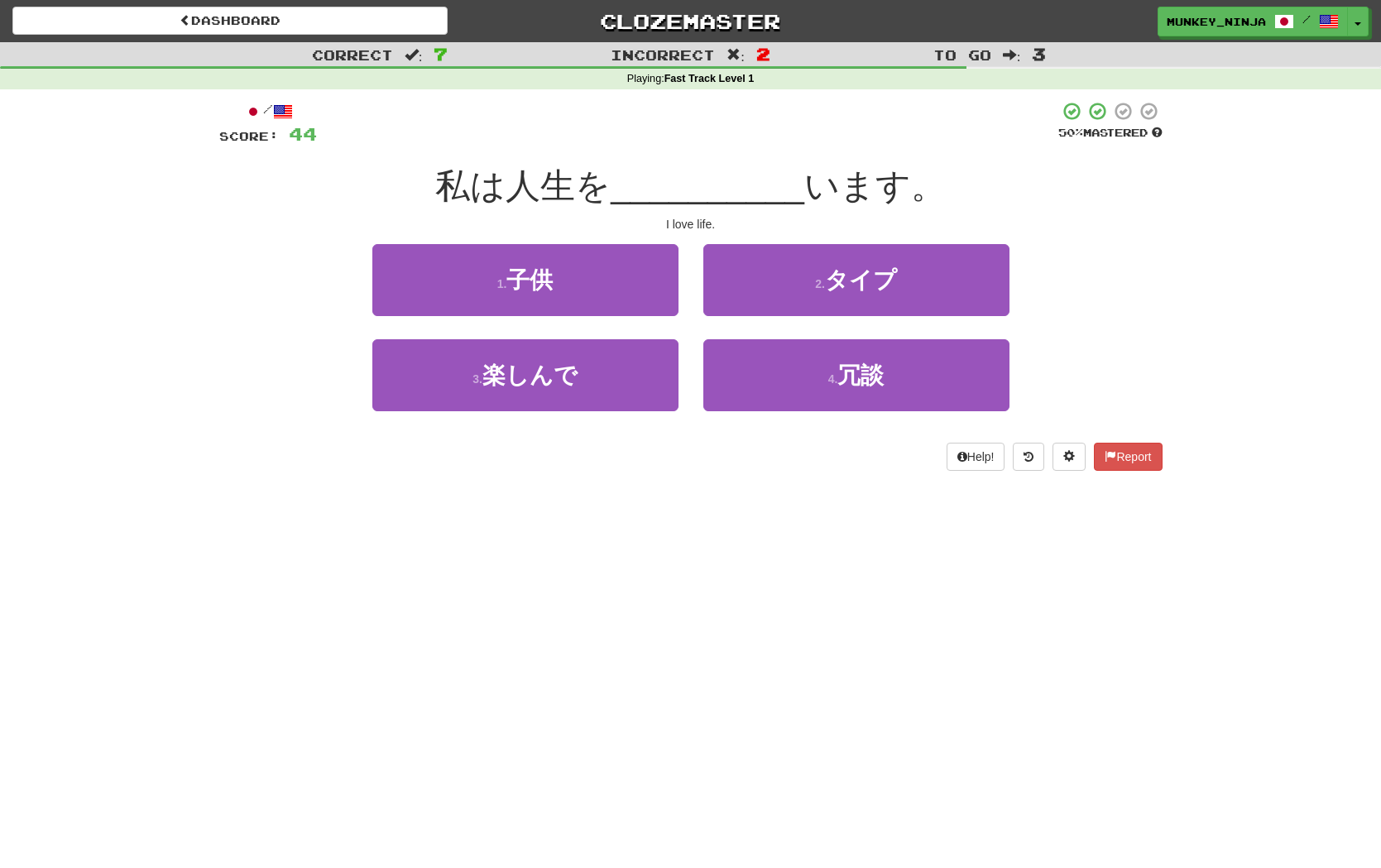
click at [1039, 228] on div "I love life." at bounding box center [690, 224] width 943 height 17
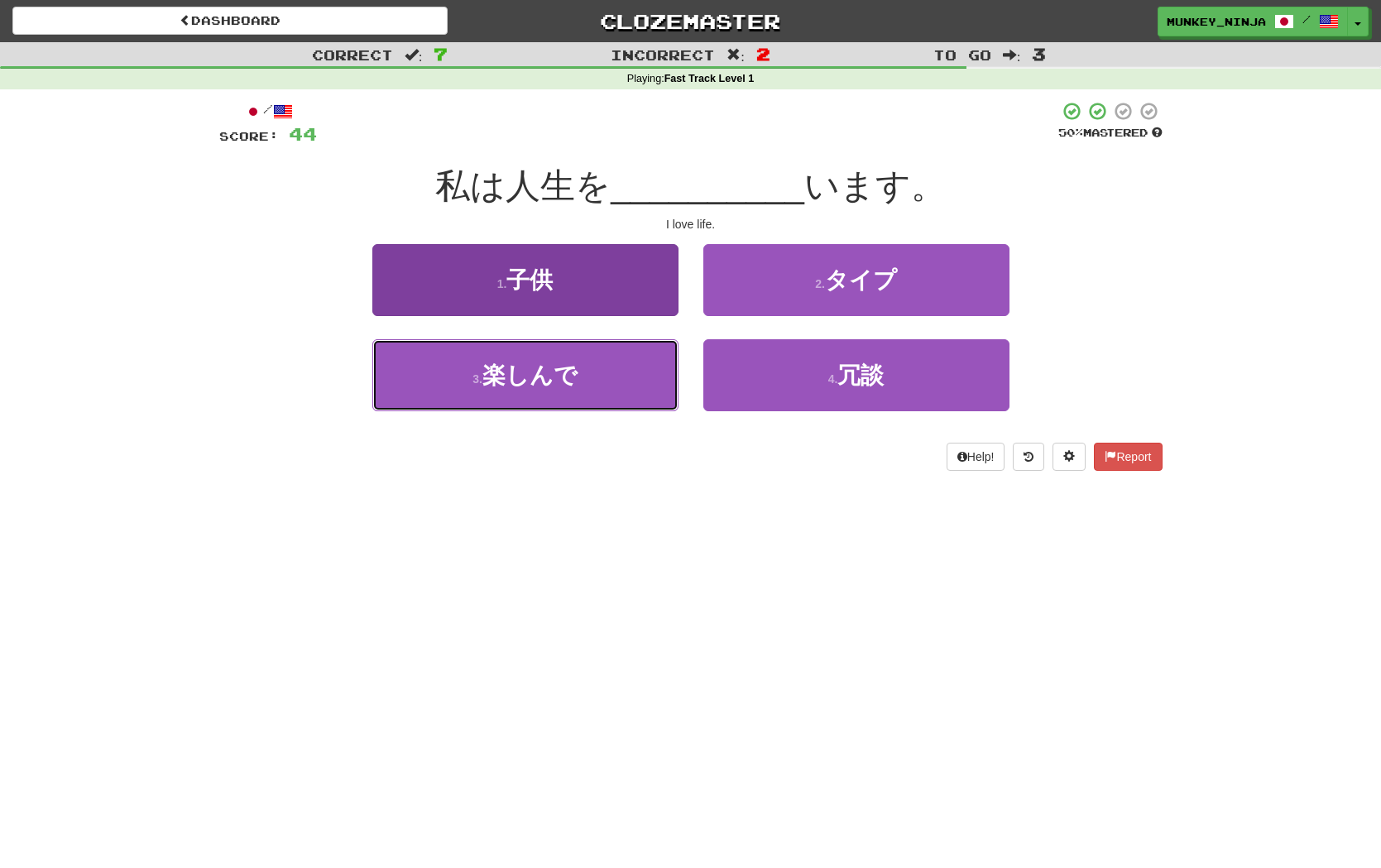
drag, startPoint x: 592, startPoint y: 351, endPoint x: 642, endPoint y: 378, distance: 56.8
click at [589, 354] on button "3 . 楽しんで" at bounding box center [525, 375] width 306 height 72
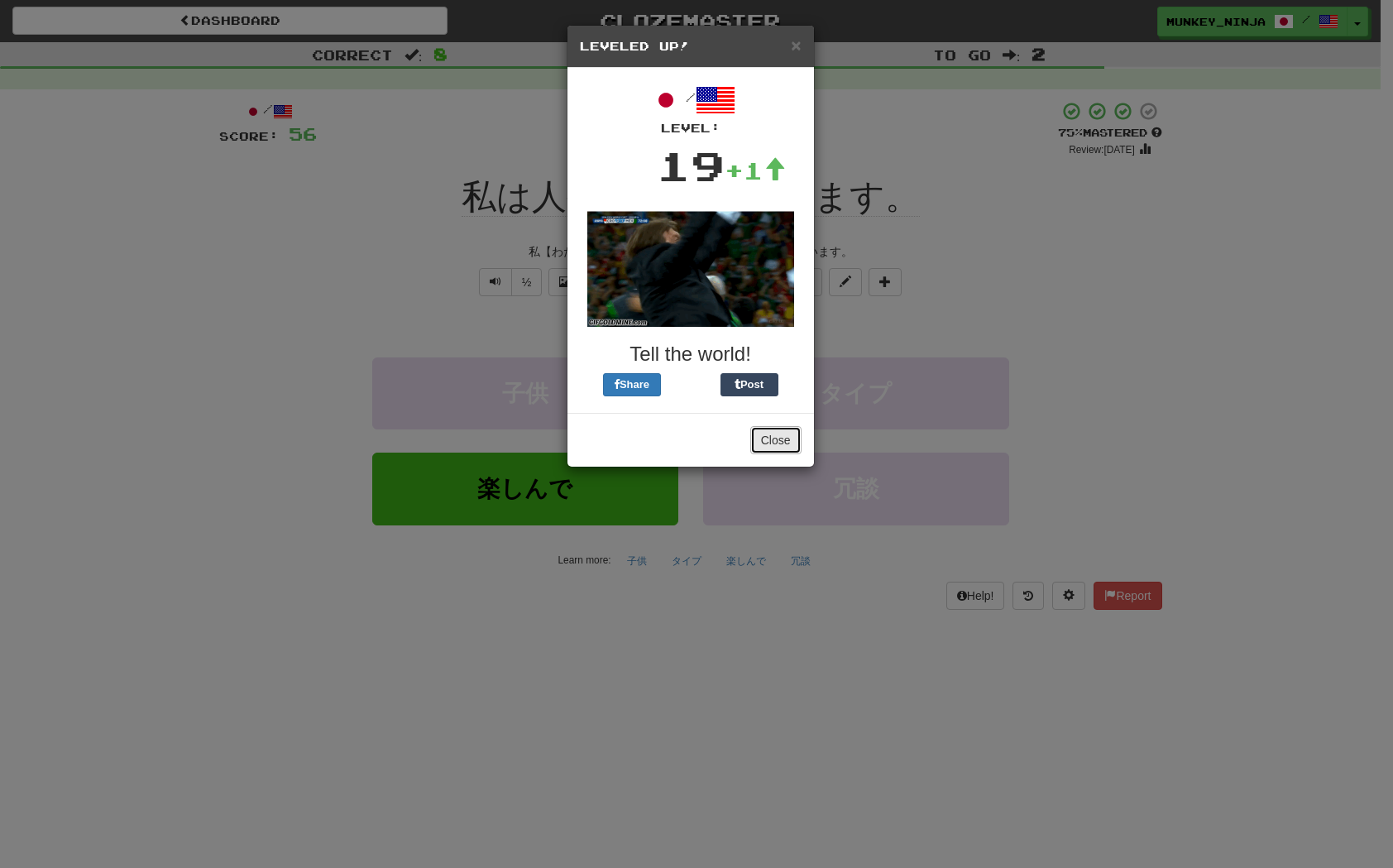
click at [769, 451] on button "Close" at bounding box center [776, 439] width 51 height 28
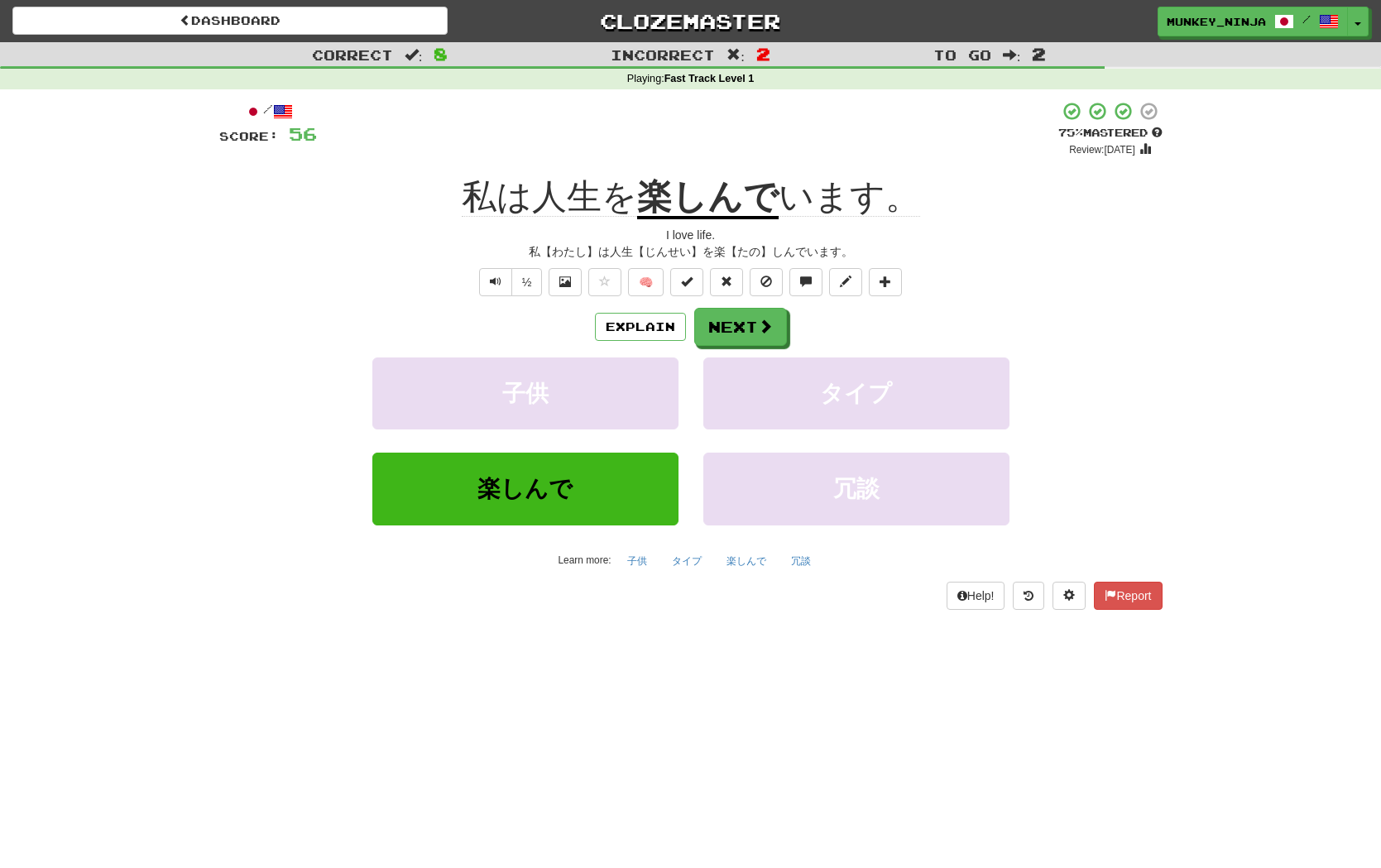
click at [939, 687] on div "Dashboard Clozemaster munkey_ninja / Toggle Dropdown Dashboard Leaderboard Acti…" at bounding box center [690, 434] width 1381 height 868
click at [749, 332] on button "Next" at bounding box center [741, 328] width 93 height 38
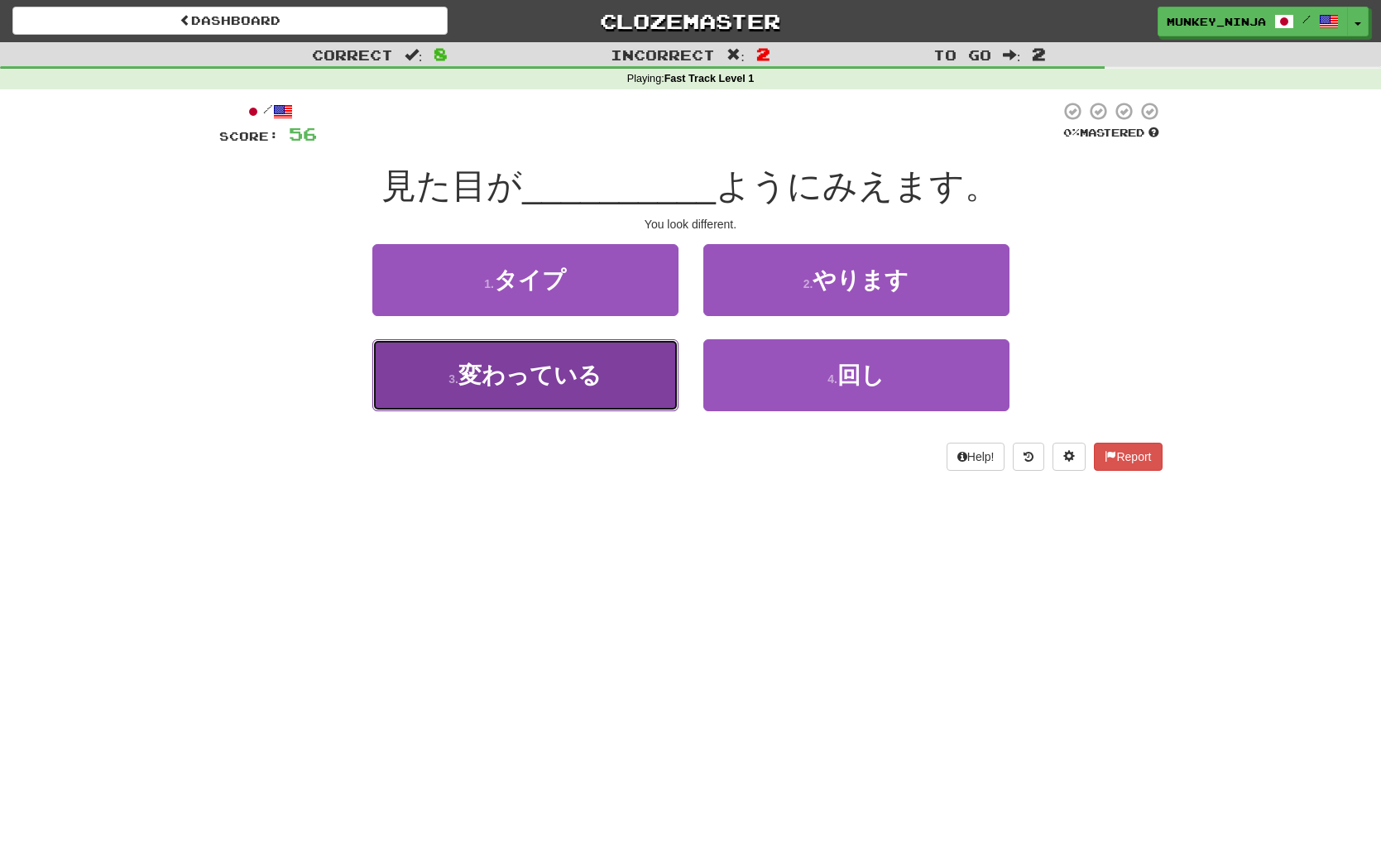
click at [587, 381] on span "変わっている" at bounding box center [530, 375] width 144 height 26
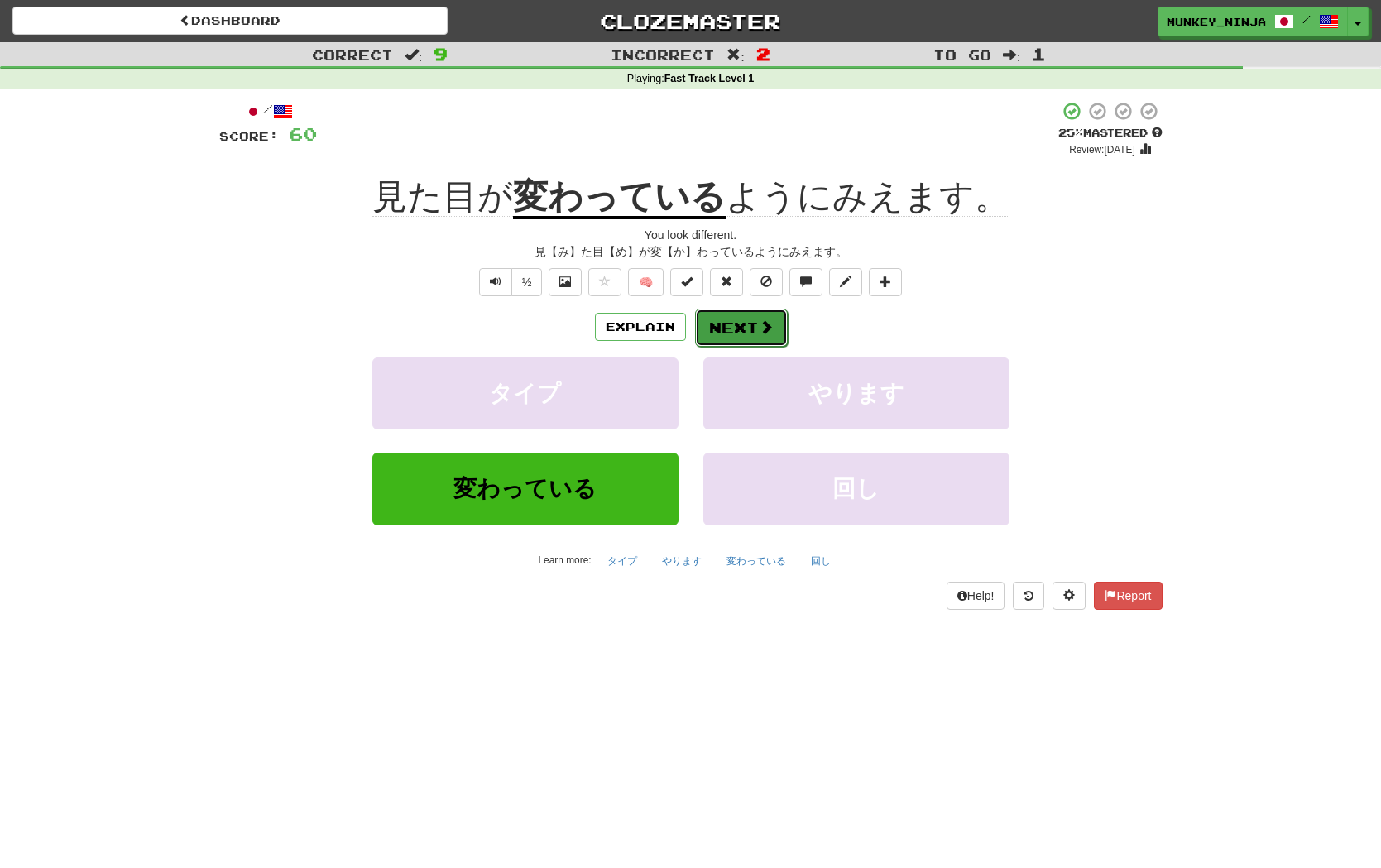
click at [741, 330] on button "Next" at bounding box center [741, 328] width 93 height 38
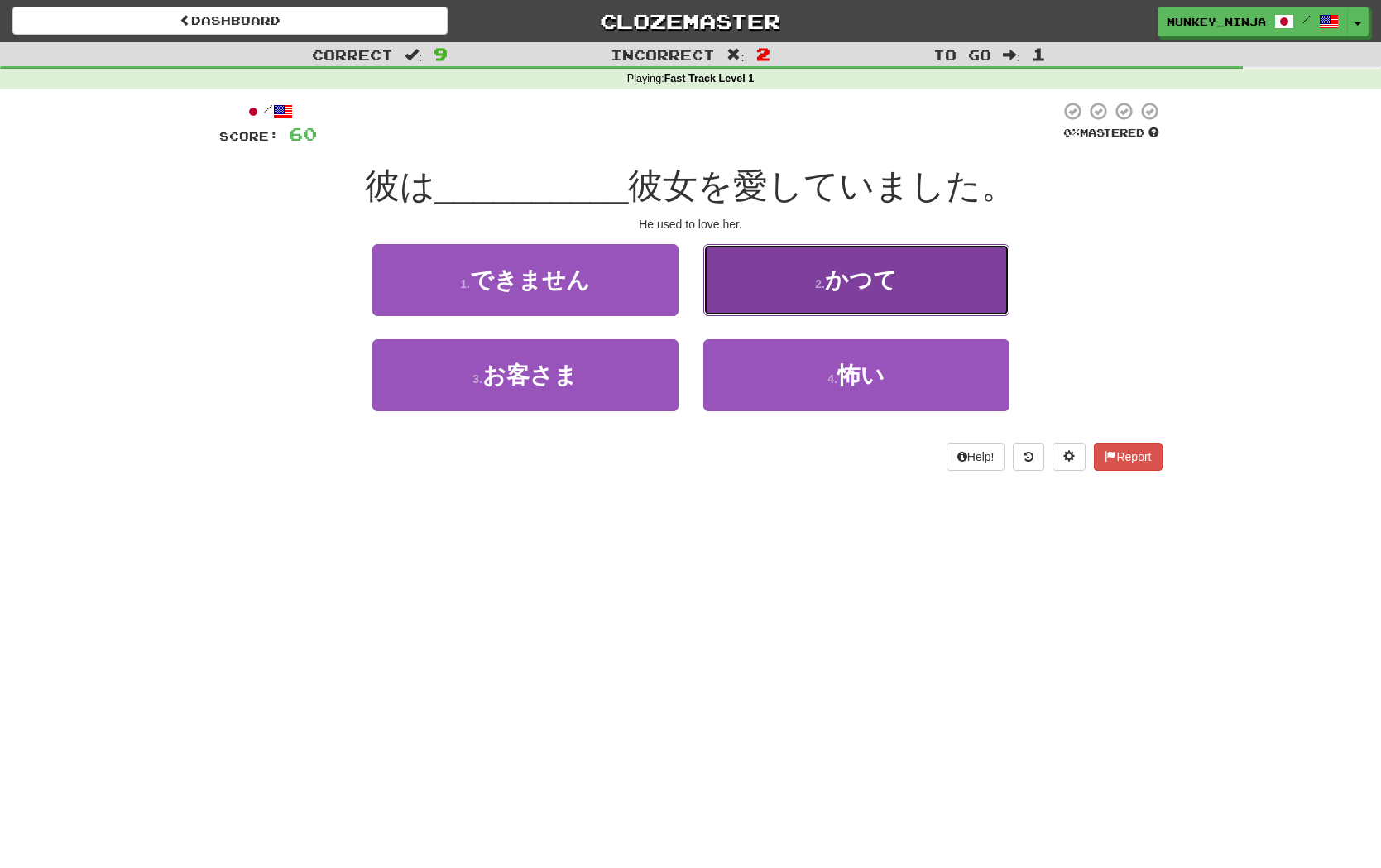
click at [924, 282] on button "2 . かつて" at bounding box center [855, 280] width 306 height 72
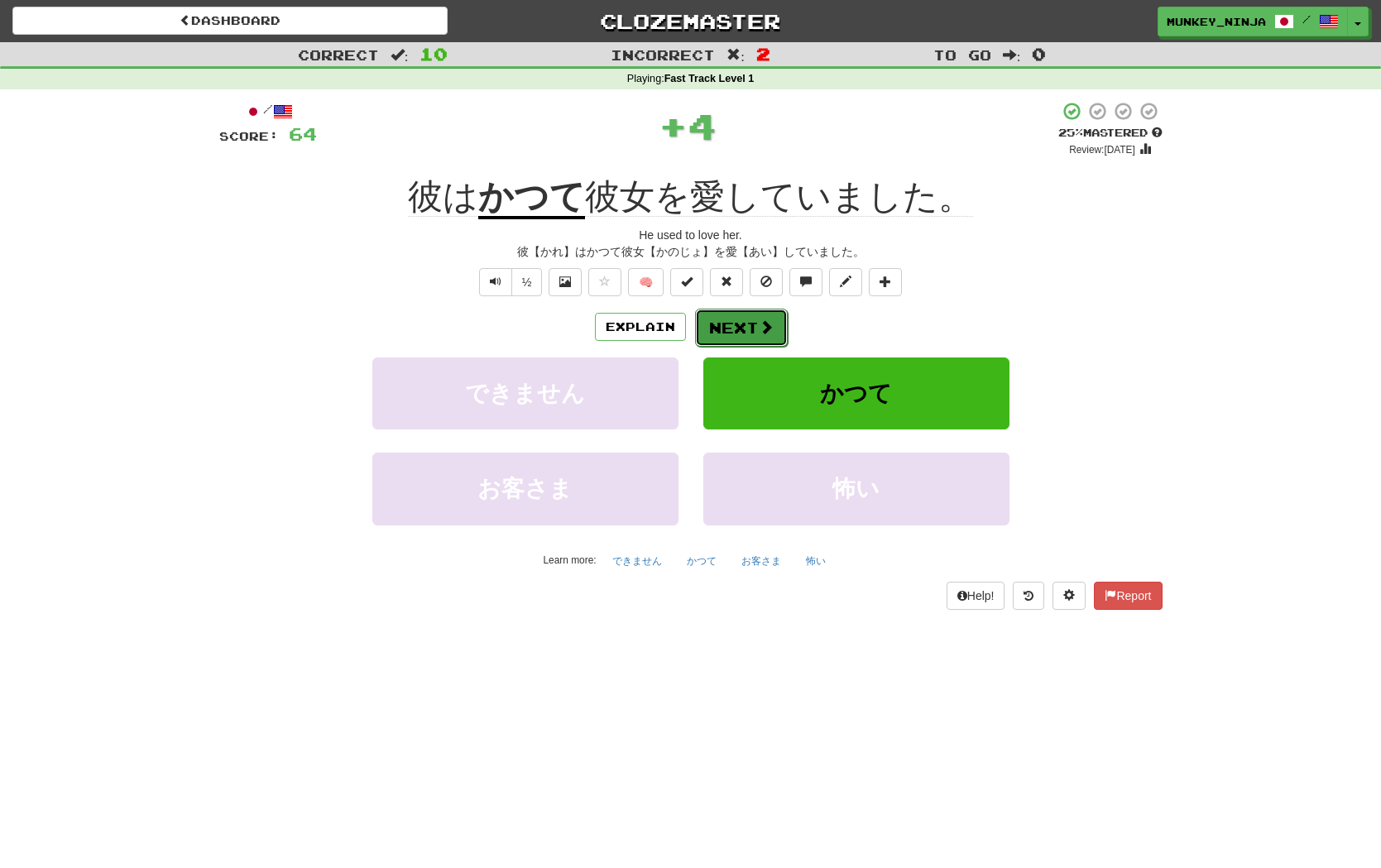
click at [742, 342] on button "Next" at bounding box center [741, 328] width 93 height 38
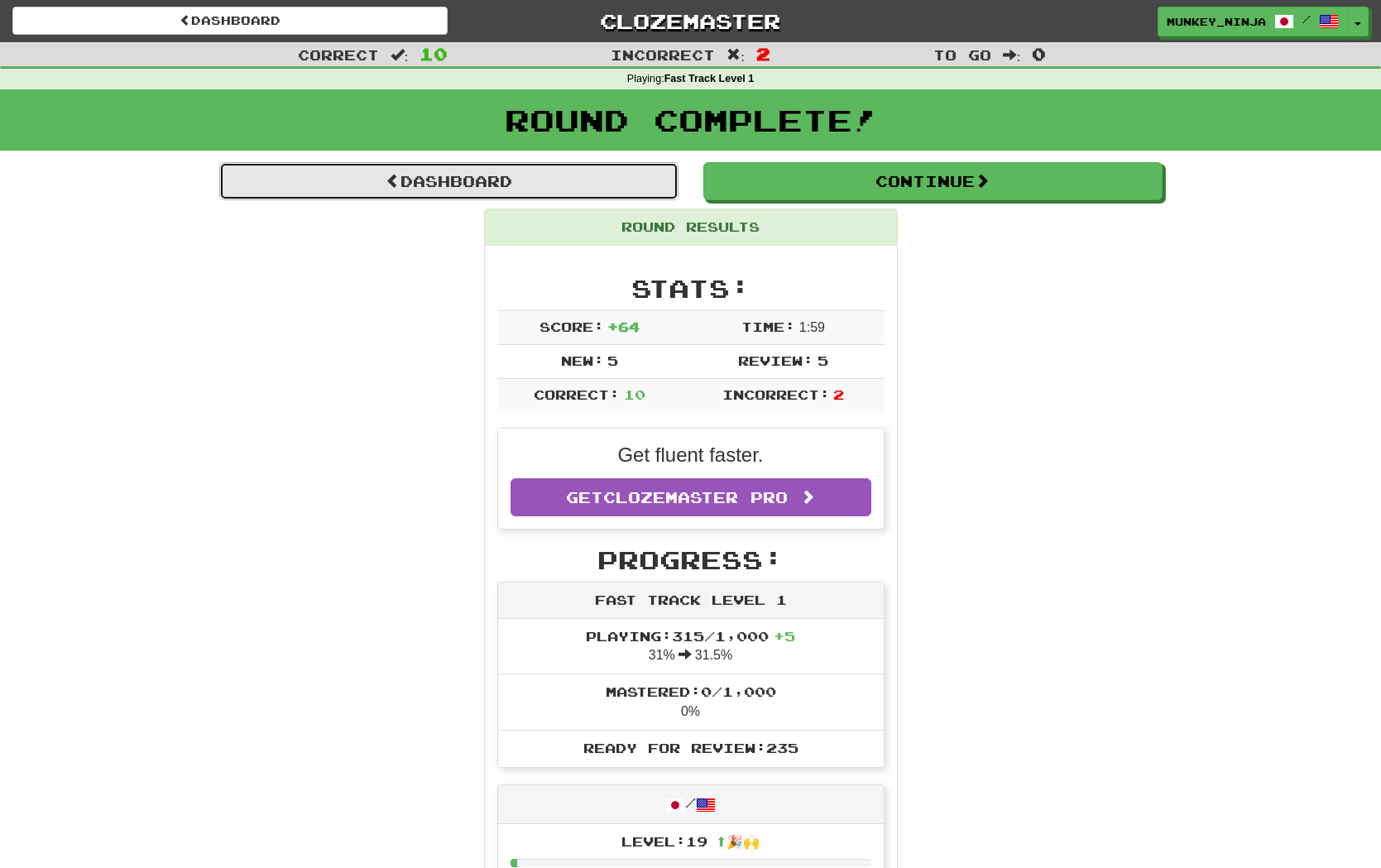
click at [432, 178] on link "Dashboard" at bounding box center [448, 181] width 459 height 38
